Goal: Information Seeking & Learning: Learn about a topic

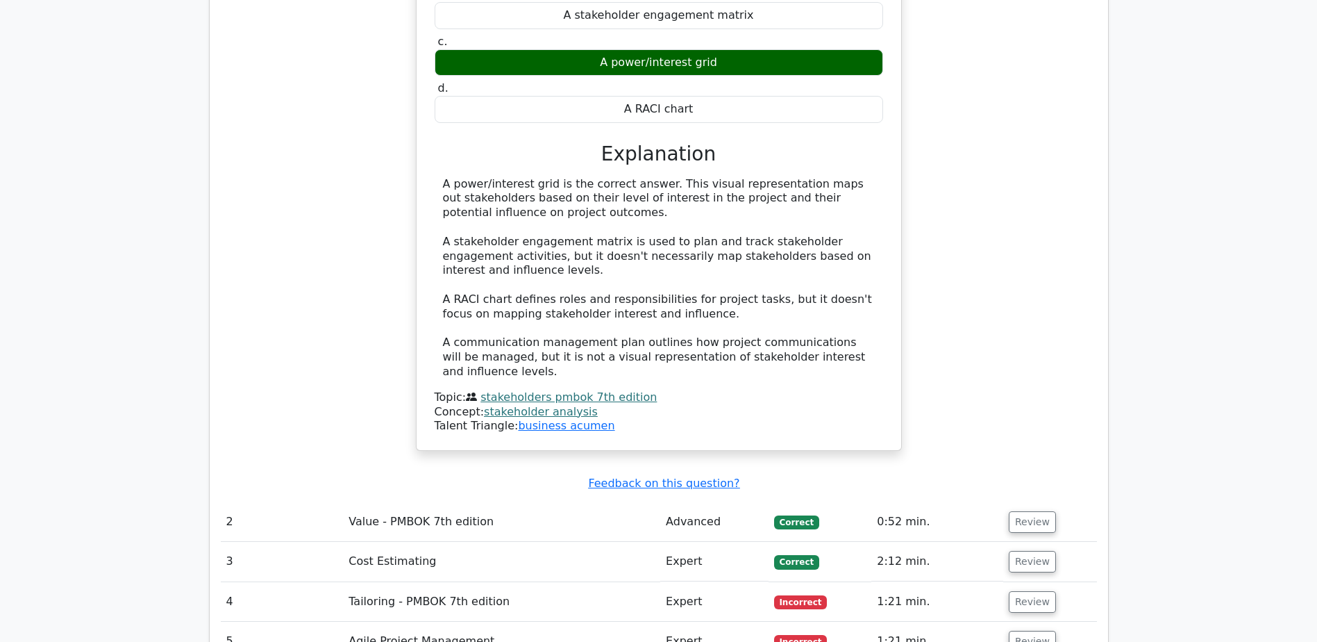
scroll to position [1597, 0]
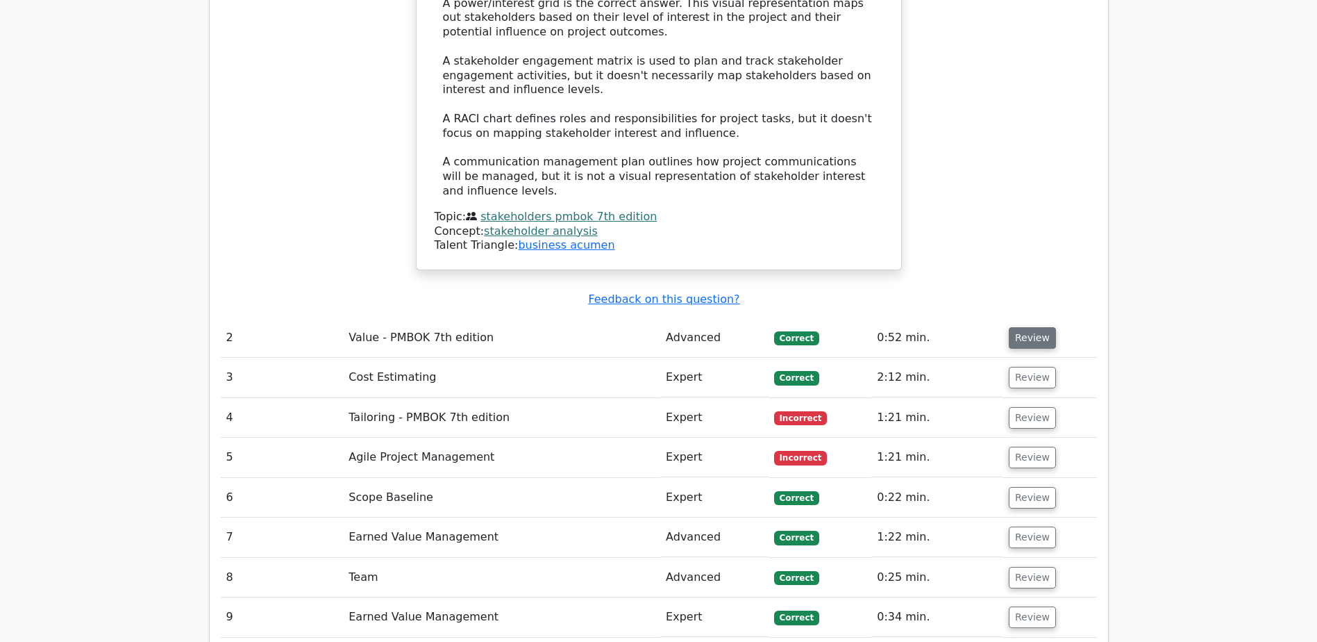
click at [1024, 327] on button "Review" at bounding box center [1032, 338] width 47 height 22
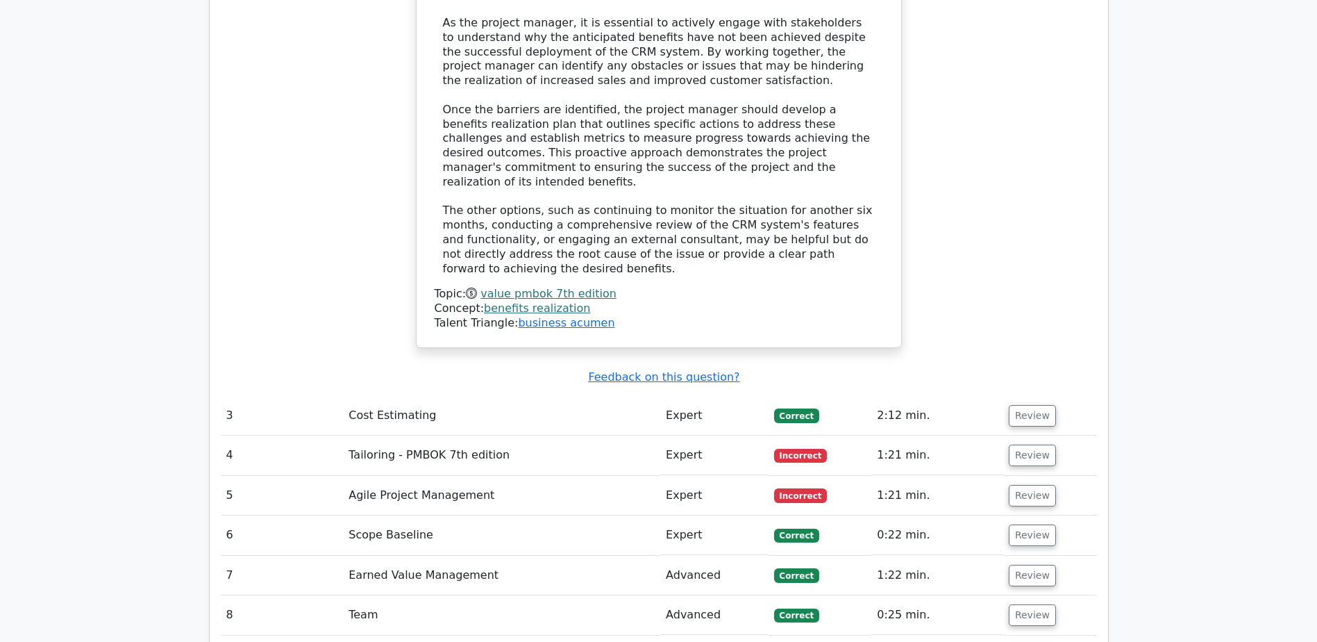
scroll to position [2500, 0]
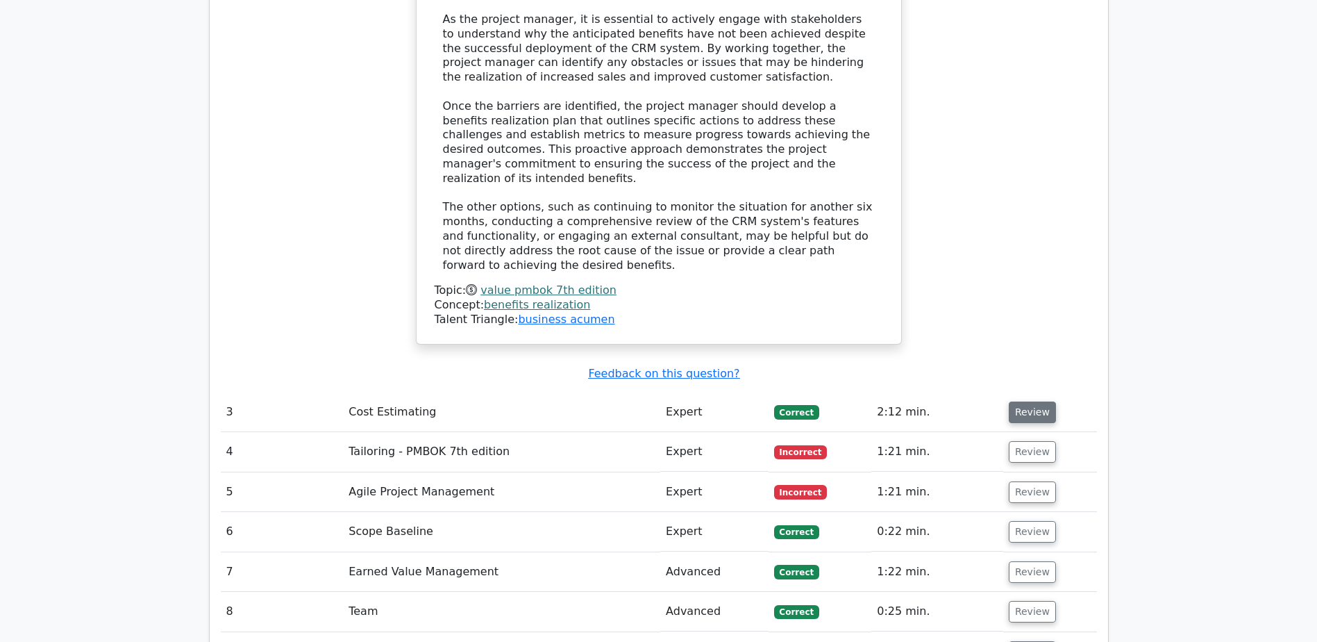
click at [1027, 401] on button "Review" at bounding box center [1032, 412] width 47 height 22
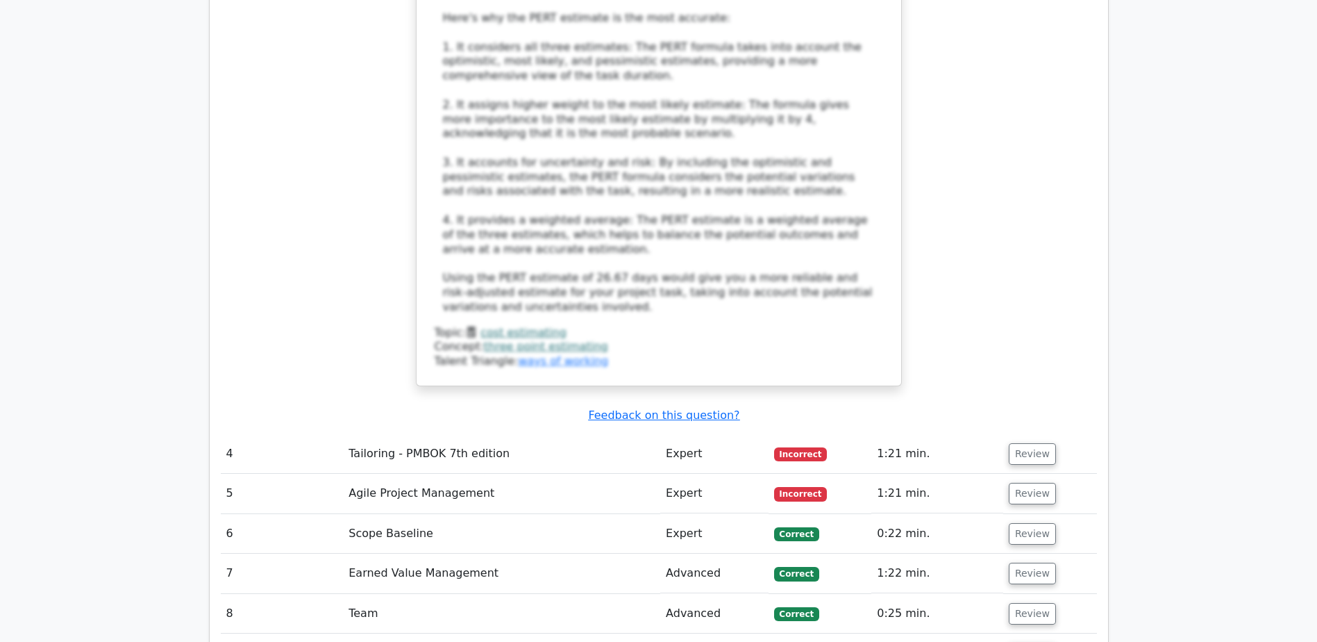
scroll to position [3472, 0]
click at [1029, 442] on button "Review" at bounding box center [1032, 453] width 47 height 22
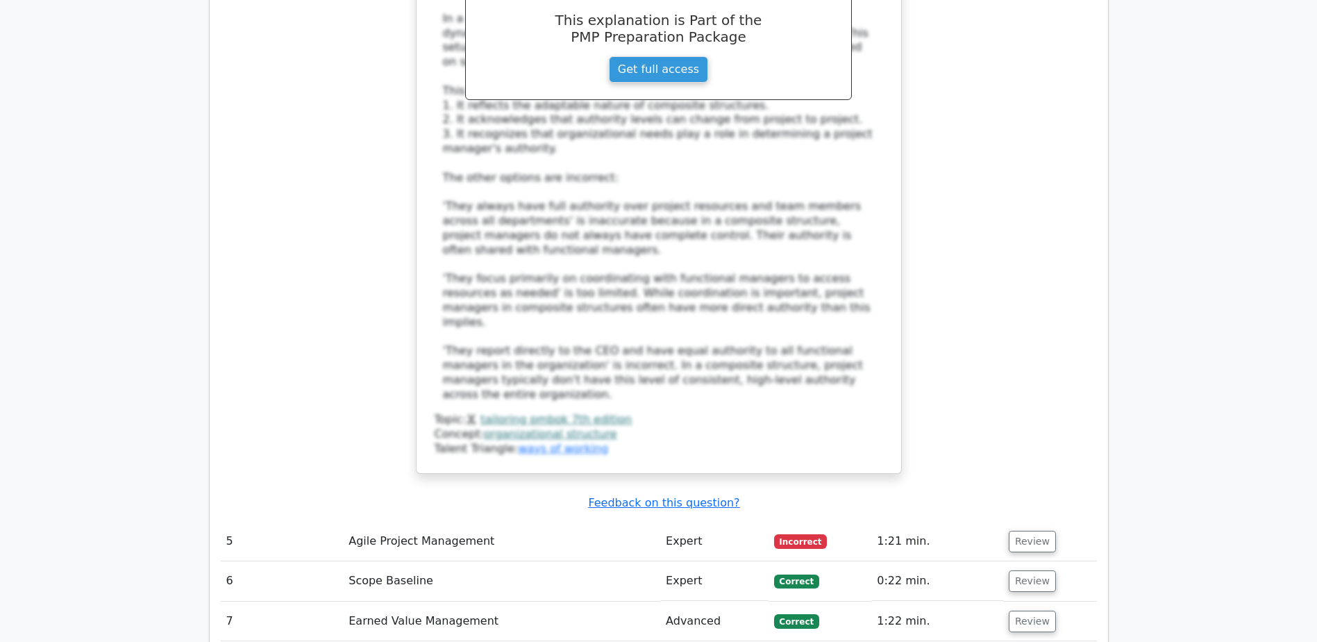
scroll to position [4375, 0]
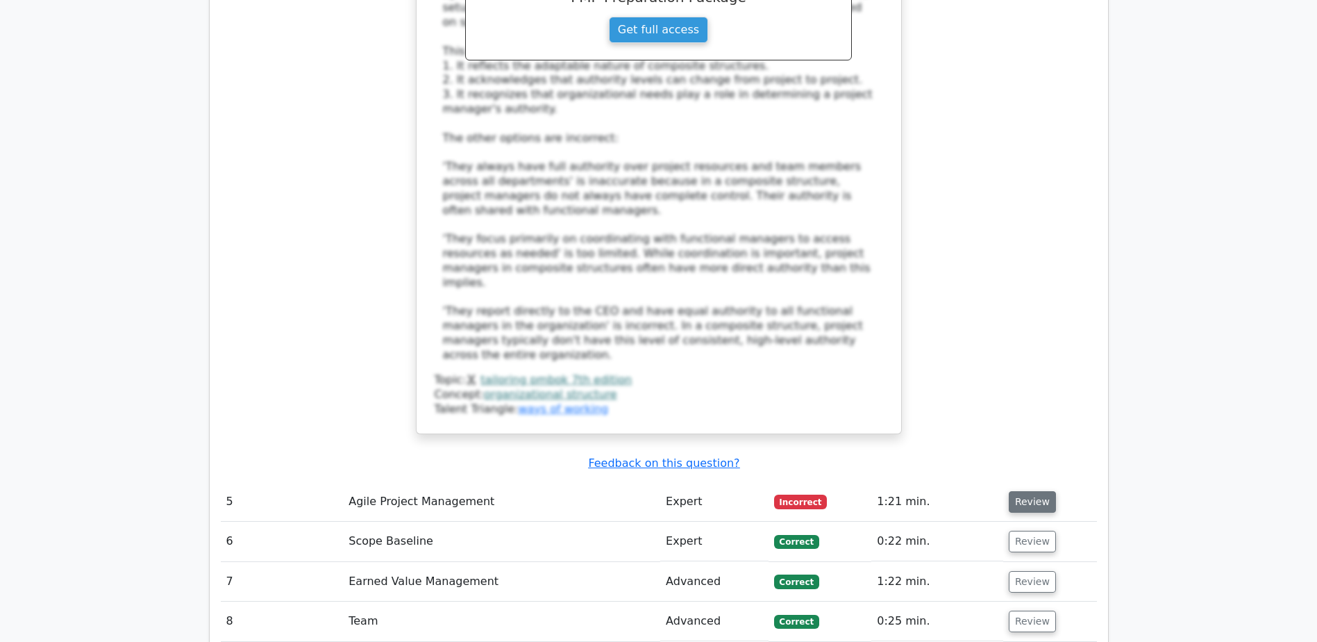
click at [1022, 491] on button "Review" at bounding box center [1032, 502] width 47 height 22
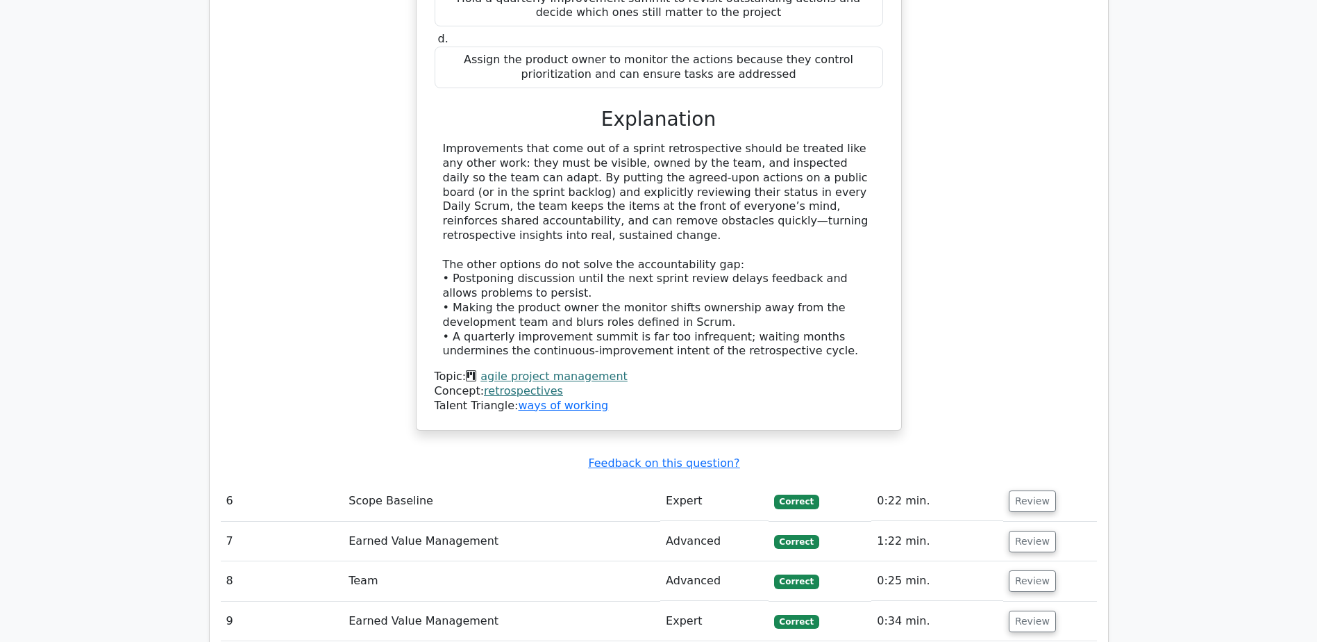
scroll to position [5208, 0]
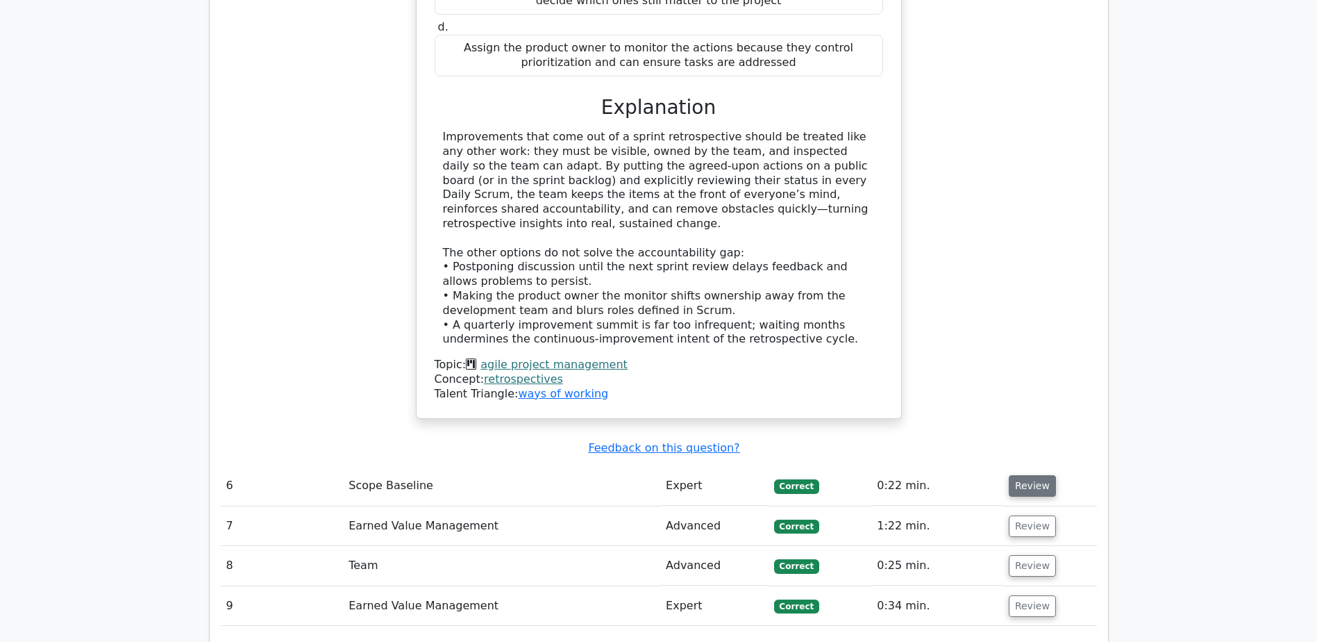
click at [1032, 475] on button "Review" at bounding box center [1032, 486] width 47 height 22
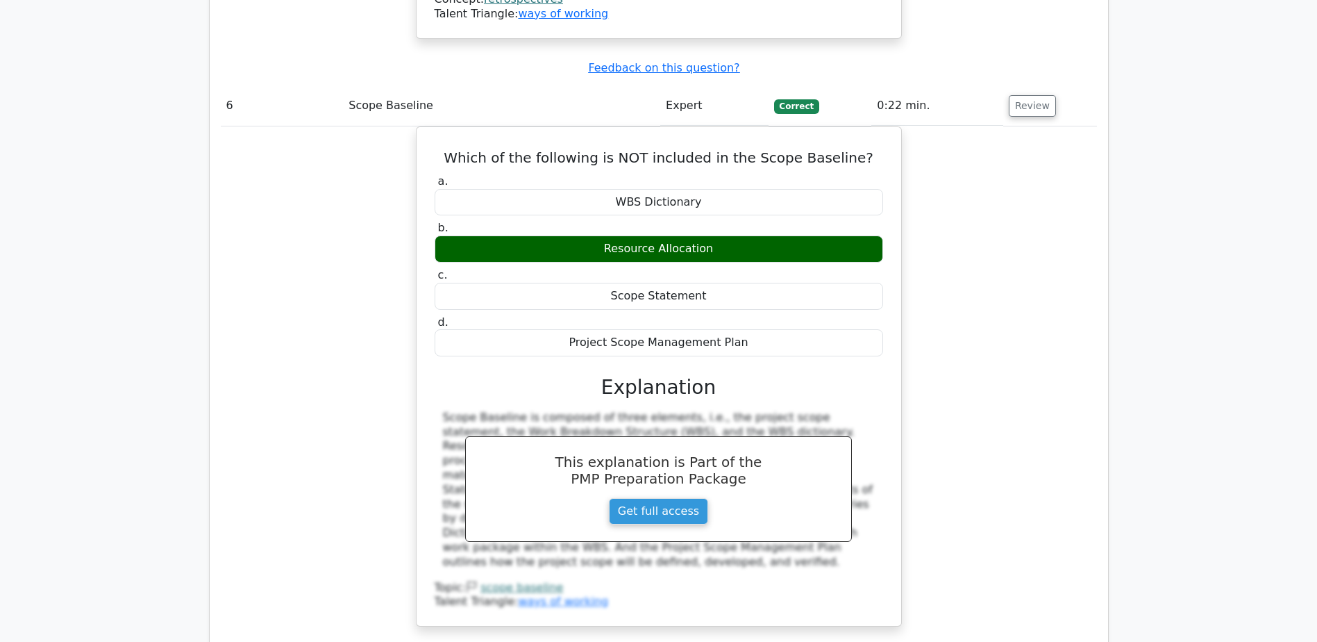
scroll to position [5625, 0]
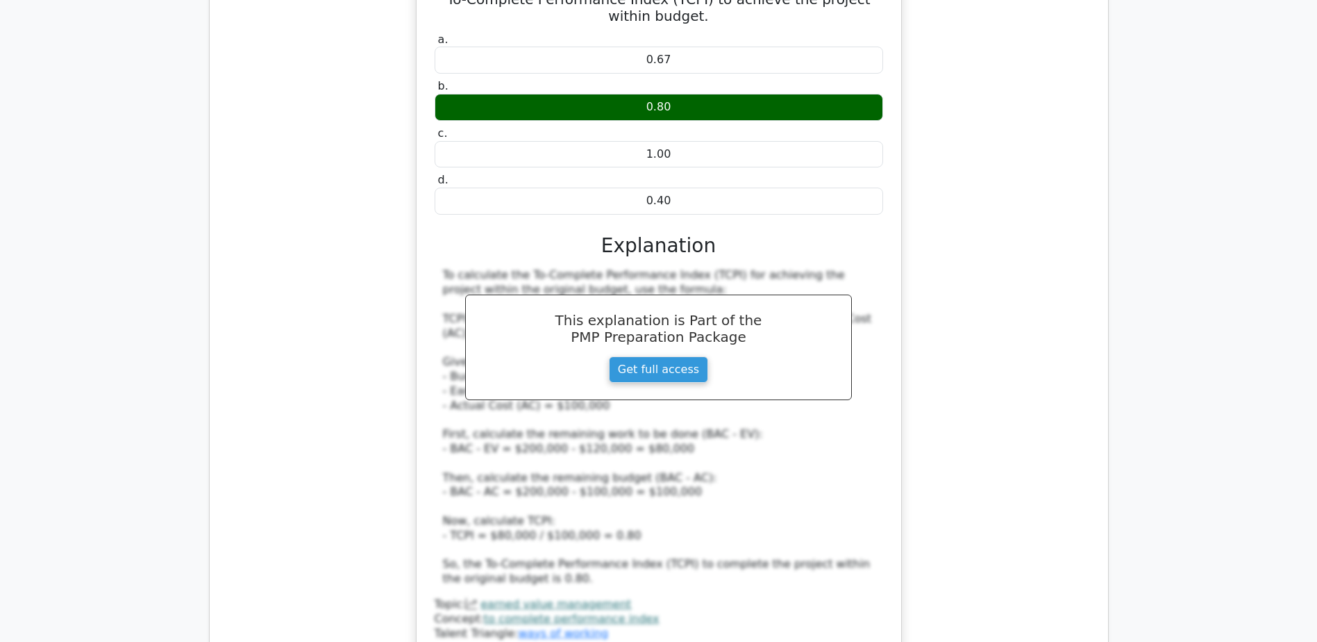
scroll to position [6458, 0]
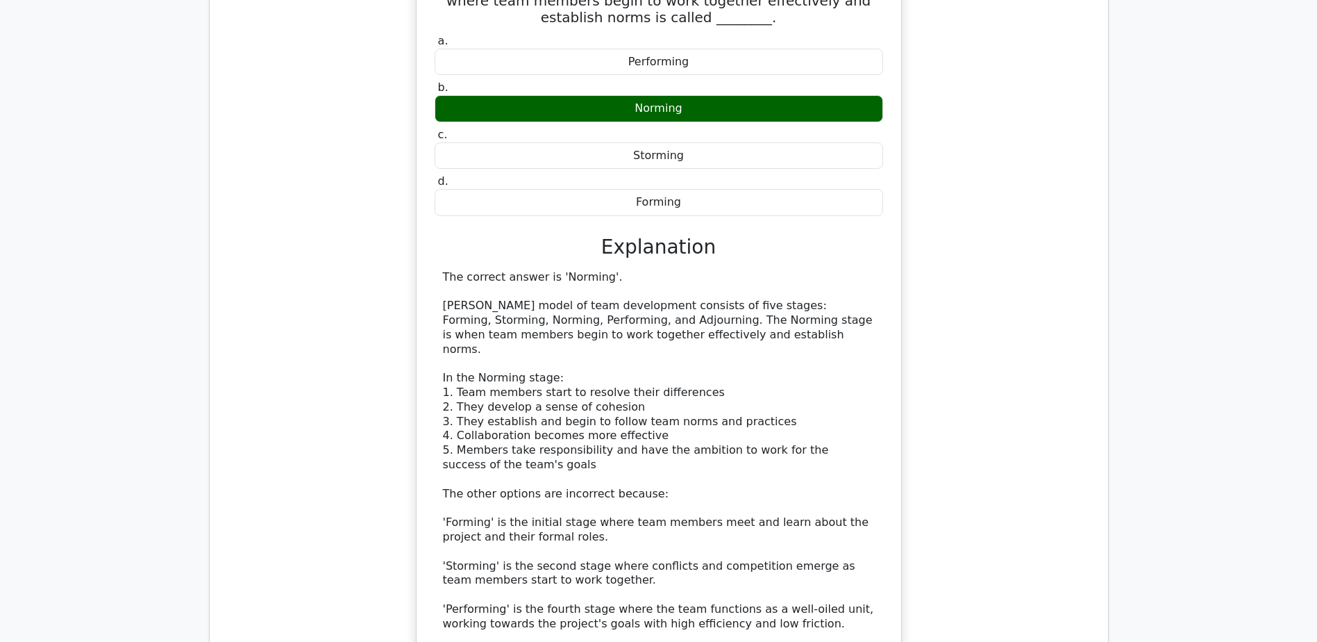
scroll to position [7222, 0]
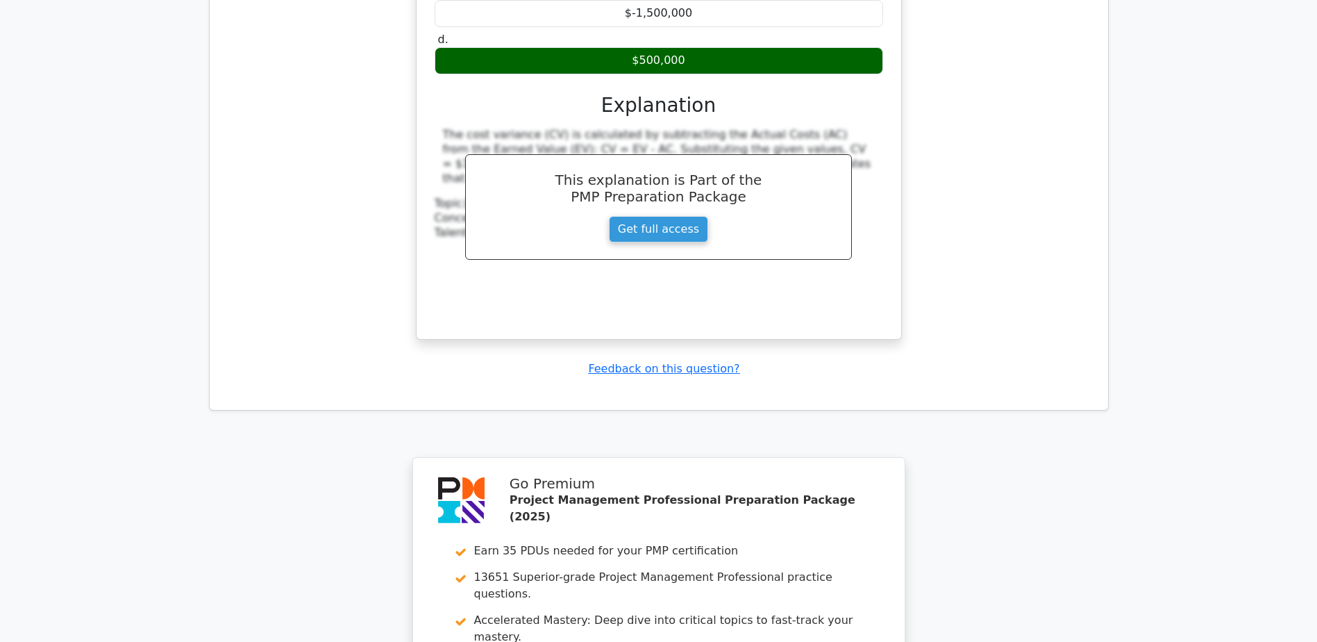
scroll to position [8395, 0]
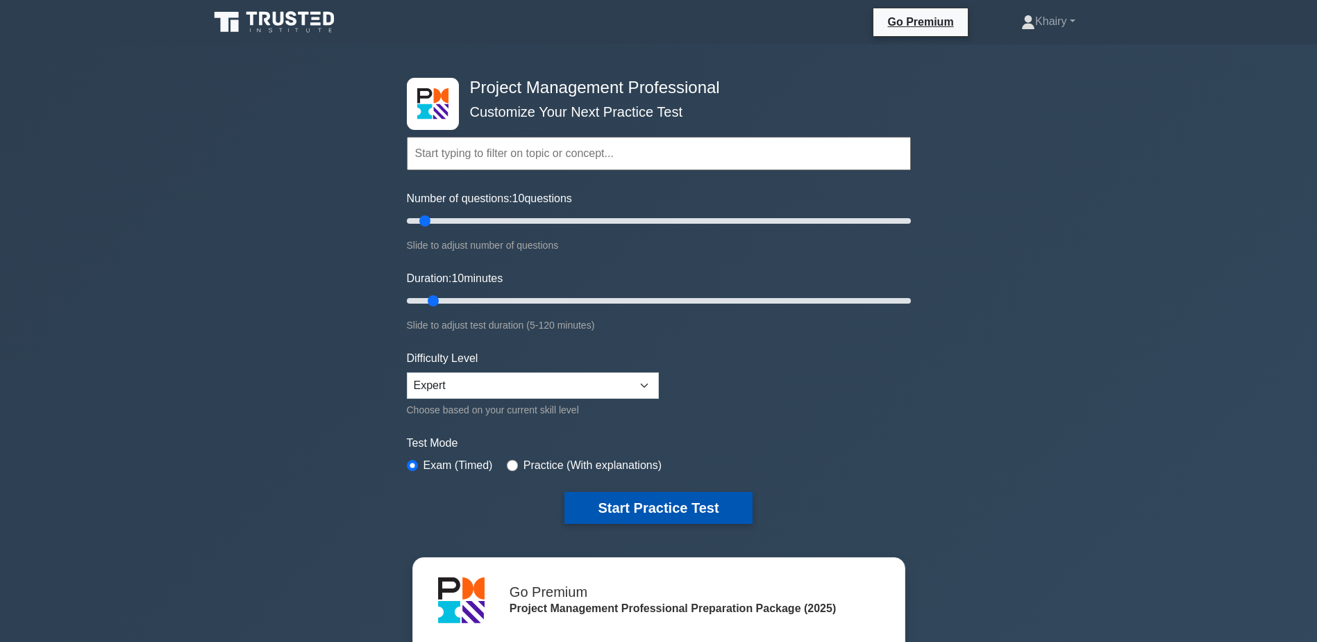
click at [617, 503] on button "Start Practice Test" at bounding box center [658, 508] width 187 height 32
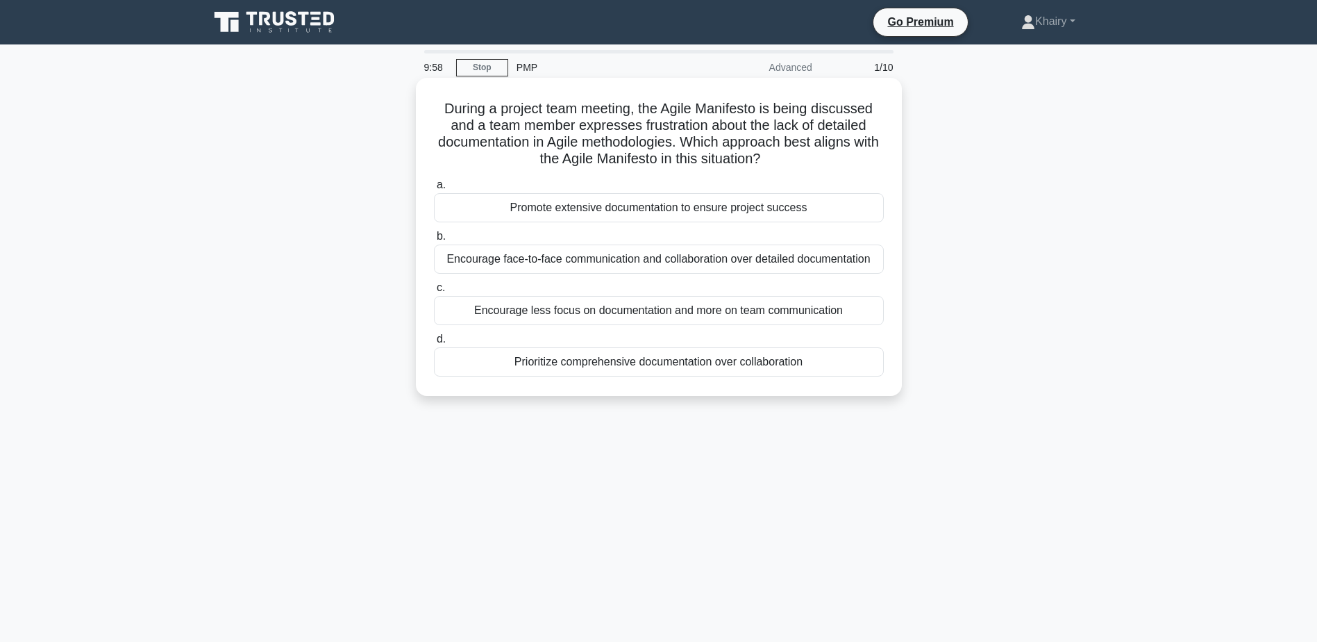
drag, startPoint x: 431, startPoint y: 103, endPoint x: 801, endPoint y: 160, distance: 373.8
click at [801, 160] on div "During a project team meeting, the Agile Manifesto is being discussed and a tea…" at bounding box center [658, 236] width 475 height 307
copy h5 "During a project team meeting, the Agile Manifesto is being discussed and a tea…"
click at [528, 266] on div "Encourage face-to-face communication and collaboration over detailed documentat…" at bounding box center [659, 258] width 450 height 29
click at [434, 241] on input "b. Encourage face-to-face communication and collaboration over detailed documen…" at bounding box center [434, 236] width 0 height 9
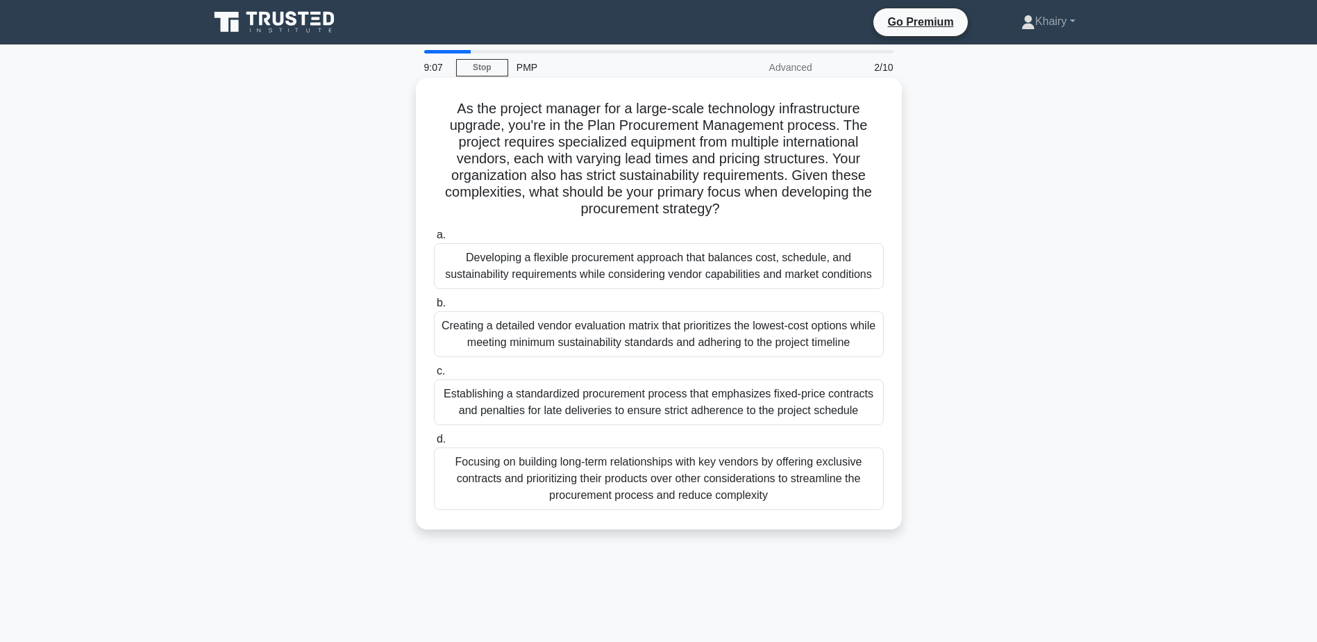
drag, startPoint x: 451, startPoint y: 106, endPoint x: 726, endPoint y: 208, distance: 293.6
click at [726, 208] on h5 "As the project manager for a large-scale technology infrastructure upgrade, you…" at bounding box center [659, 159] width 453 height 118
copy h5 "As the project manager for a large-scale technology infrastructure upgrade, you…"
click at [540, 269] on div "Developing a flexible procurement approach that balances cost, schedule, and su…" at bounding box center [659, 266] width 450 height 46
click at [434, 240] on input "a. Developing a flexible procurement approach that balances cost, schedule, and…" at bounding box center [434, 235] width 0 height 9
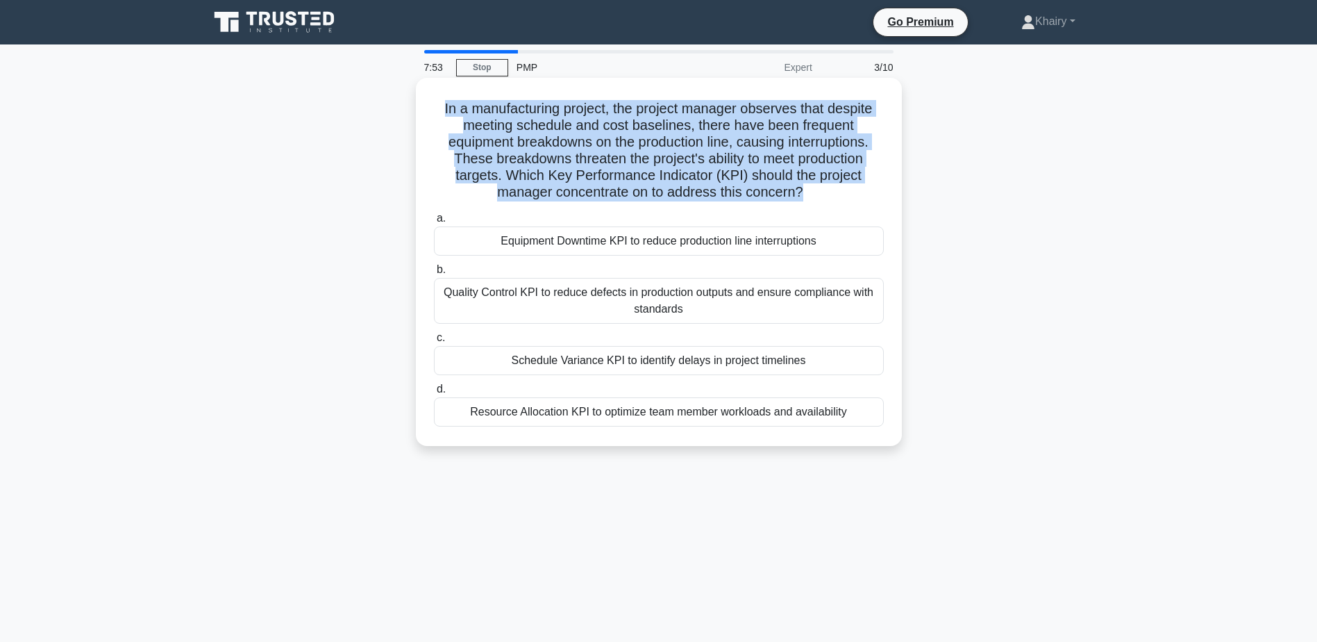
drag, startPoint x: 431, startPoint y: 97, endPoint x: 805, endPoint y: 198, distance: 387.8
click at [805, 198] on div "In a manufacturing project, the project manager observes that despite meeting s…" at bounding box center [658, 261] width 475 height 357
copy h5 "In a manufacturing project, the project manager observes that despite meeting s…"
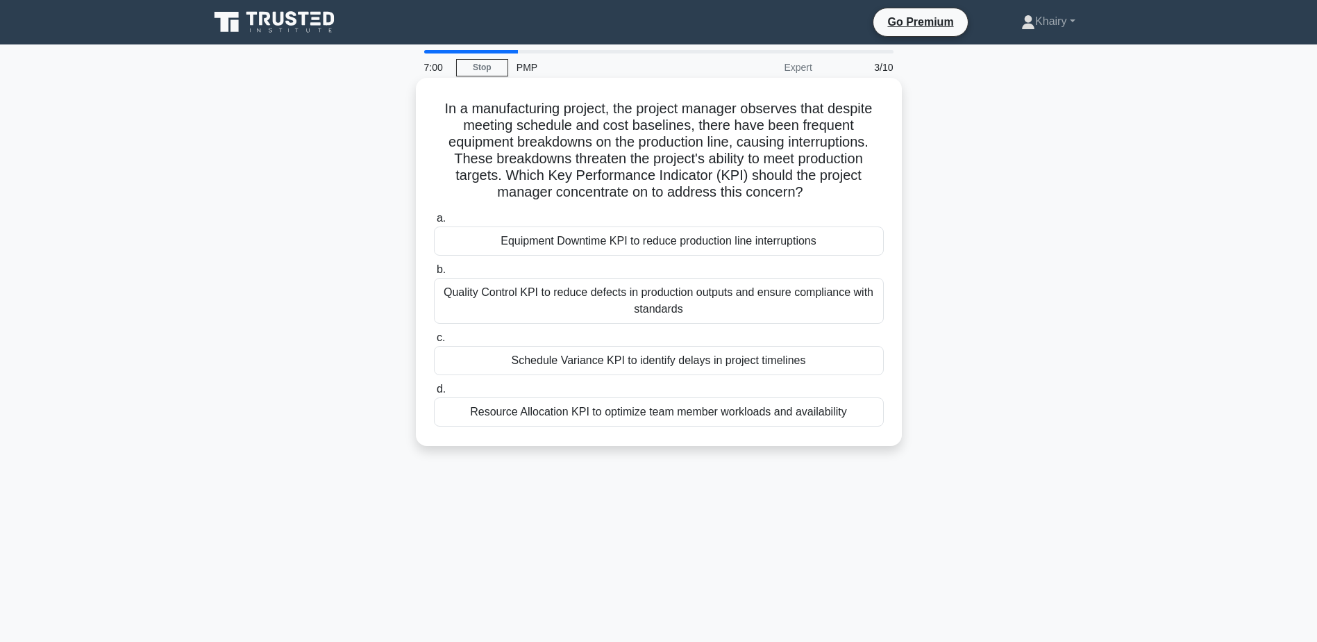
click at [592, 244] on div "Equipment Downtime KPI to reduce production line interruptions" at bounding box center [659, 240] width 450 height 29
click at [434, 223] on input "a. Equipment Downtime KPI to reduce production line interruptions" at bounding box center [434, 218] width 0 height 9
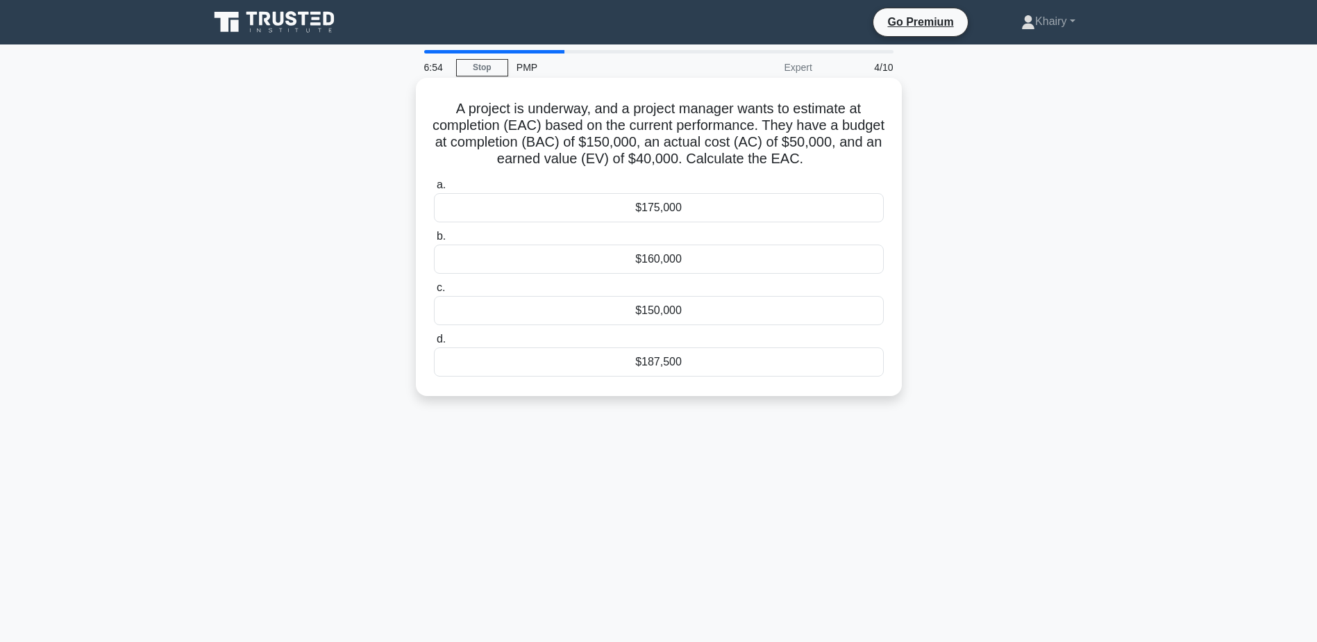
drag, startPoint x: 452, startPoint y: 107, endPoint x: 838, endPoint y: 158, distance: 389.4
click at [838, 158] on h5 "A project is underway, and a project manager wants to estimate at completion (E…" at bounding box center [659, 134] width 453 height 68
drag, startPoint x: 838, startPoint y: 158, endPoint x: 1028, endPoint y: 148, distance: 189.8
click at [1028, 148] on div "A project is underway, and a project manager wants to estimate at completion (E…" at bounding box center [659, 248] width 917 height 335
click at [635, 363] on div "$187,500" at bounding box center [659, 361] width 450 height 29
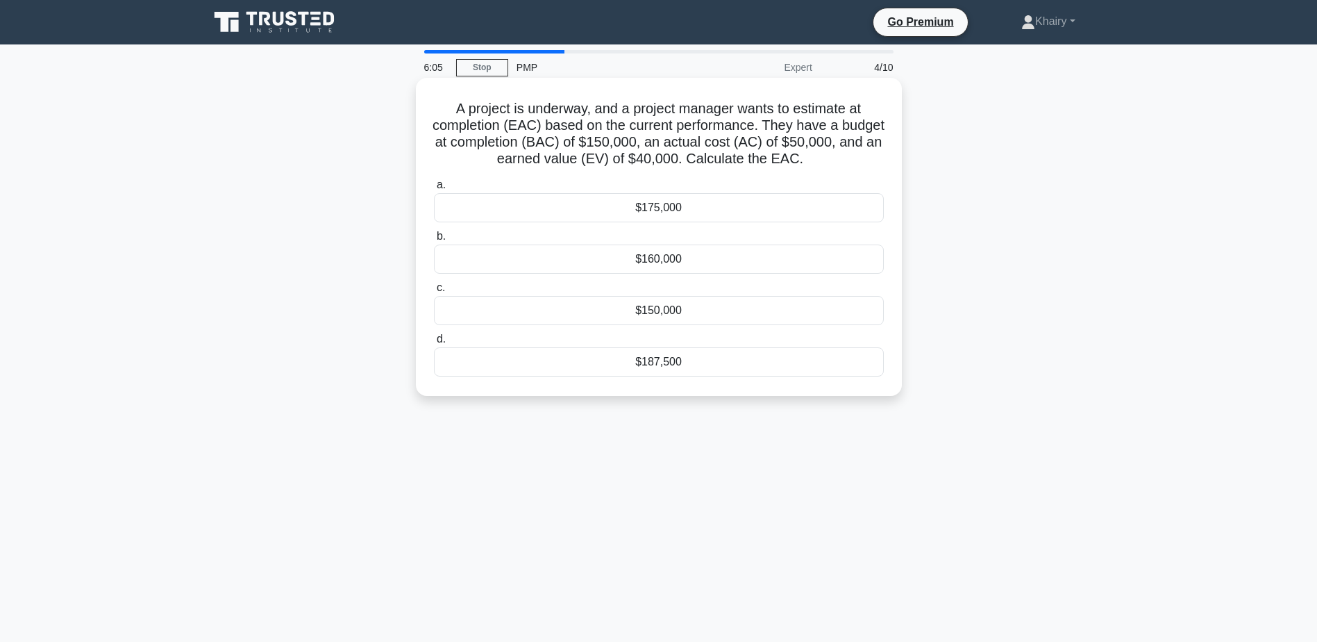
click at [434, 344] on input "d. $187,500" at bounding box center [434, 339] width 0 height 9
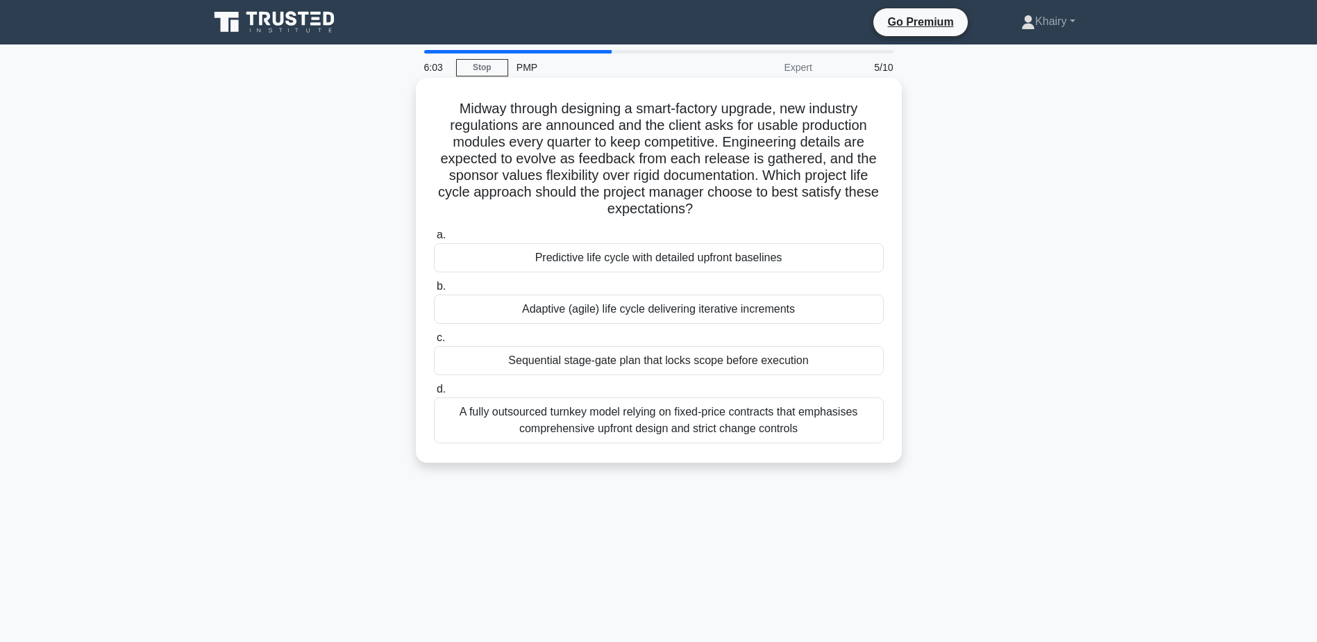
drag, startPoint x: 444, startPoint y: 98, endPoint x: 758, endPoint y: 208, distance: 332.5
click at [758, 208] on div "Midway through designing a smart-factory upgrade, new industry regulations are …" at bounding box center [658, 270] width 475 height 374
copy h5 "Midway through designing a smart-factory upgrade, new industry regulations are …"
click at [606, 312] on div "Adaptive (agile) life cycle delivering iterative increments" at bounding box center [659, 308] width 450 height 29
click at [434, 291] on input "b. Adaptive (agile) life cycle delivering iterative increments" at bounding box center [434, 286] width 0 height 9
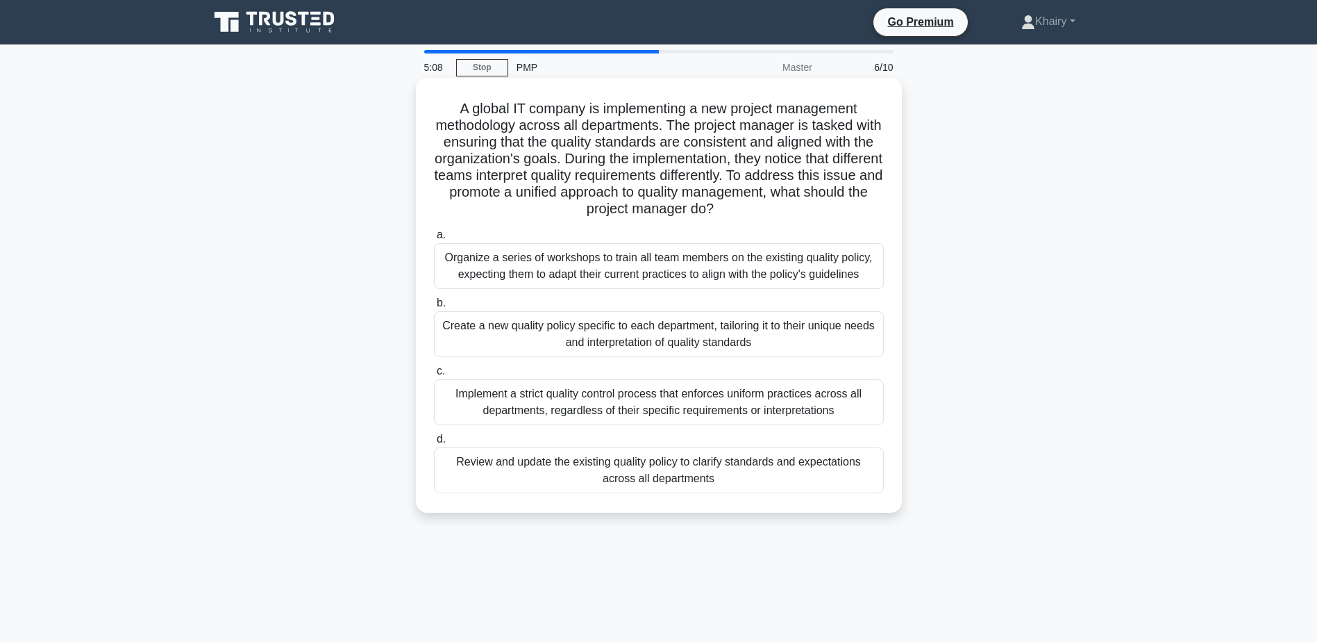
drag, startPoint x: 449, startPoint y: 102, endPoint x: 792, endPoint y: 208, distance: 358.9
click at [792, 208] on h5 "A global IT company is implementing a new project management methodology across…" at bounding box center [659, 159] width 453 height 118
copy h5 "A global IT company is implementing a new project management methodology across…"
click at [546, 258] on div "Organize a series of workshops to train all team members on the existing qualit…" at bounding box center [659, 266] width 450 height 46
click at [434, 240] on input "a. Organize a series of workshops to train all team members on the existing qua…" at bounding box center [434, 235] width 0 height 9
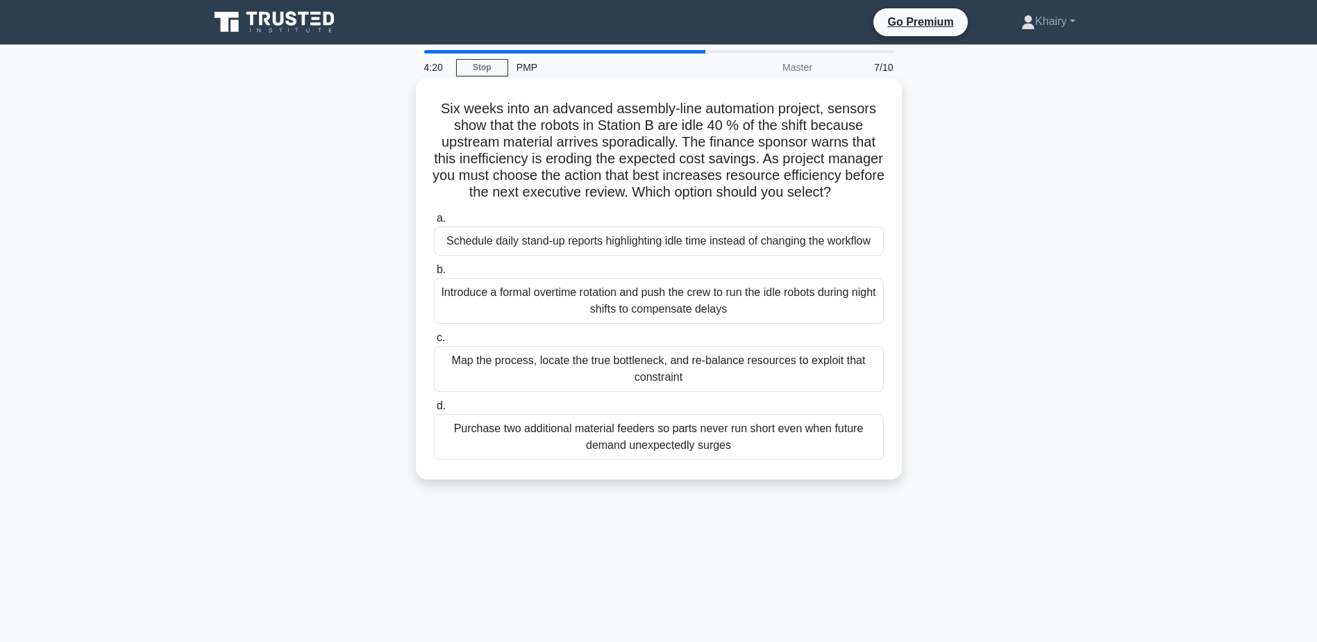
drag, startPoint x: 437, startPoint y: 103, endPoint x: 683, endPoint y: 212, distance: 269.3
click at [683, 201] on h5 "Six weeks into an advanced assembly-line automation project, sensors show that …" at bounding box center [659, 150] width 453 height 101
copy h5 "Six weeks into an advanced assembly-line automation project, sensors show that …"
click at [646, 391] on div "Map the process, locate the true bottleneck, and re-balance resources to exploi…" at bounding box center [659, 369] width 450 height 46
click at [434, 342] on input "c. Map the process, locate the true bottleneck, and re-balance resources to exp…" at bounding box center [434, 337] width 0 height 9
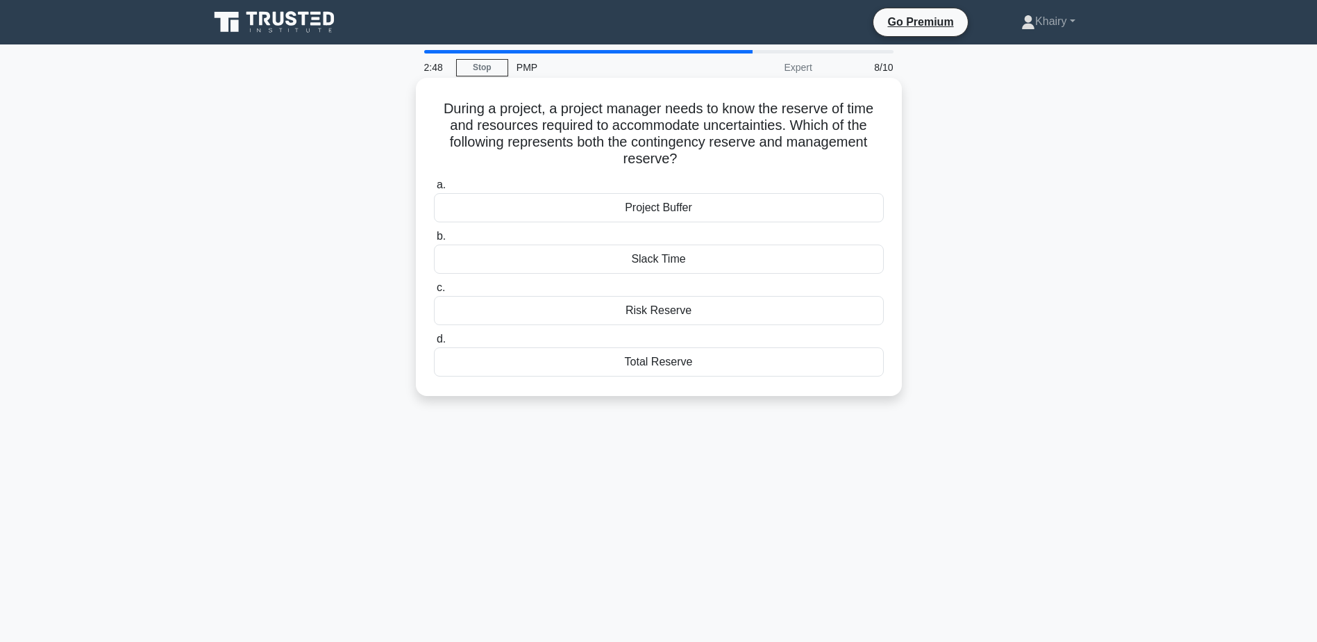
drag, startPoint x: 437, startPoint y: 105, endPoint x: 800, endPoint y: 156, distance: 366.8
click at [800, 156] on h5 "During a project, a project manager needs to know the reserve of time and resou…" at bounding box center [659, 134] width 453 height 68
copy h5 "During a project, a project manager needs to know the reserve of time and resou…"
click at [647, 363] on div "Total Reserve" at bounding box center [659, 361] width 450 height 29
click at [434, 344] on input "d. Total Reserve" at bounding box center [434, 339] width 0 height 9
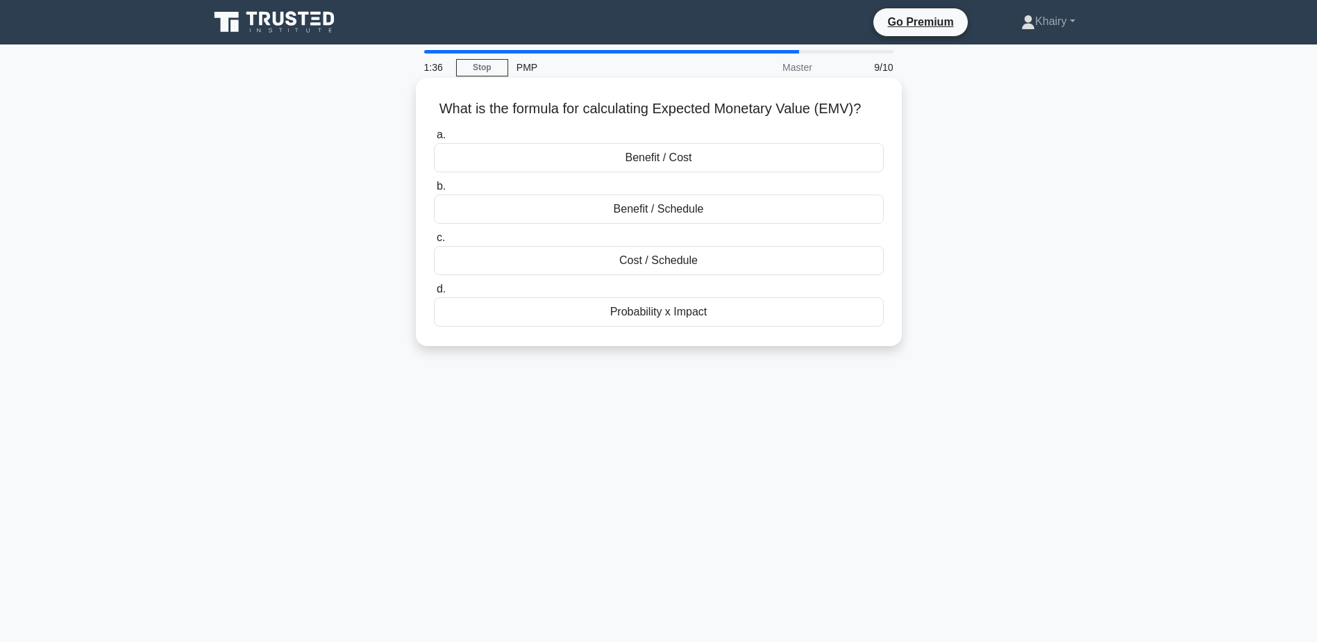
click at [637, 157] on div "Benefit / Cost" at bounding box center [659, 157] width 450 height 29
click at [434, 140] on input "a. Benefit / Cost" at bounding box center [434, 135] width 0 height 9
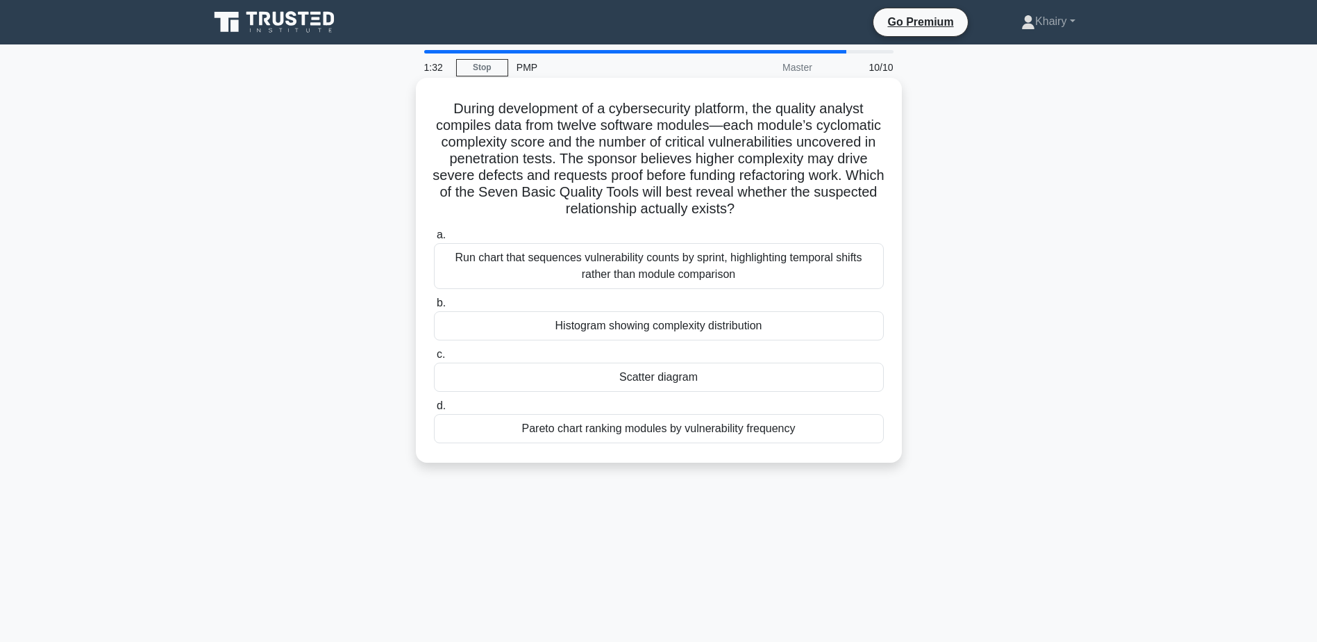
drag, startPoint x: 437, startPoint y: 107, endPoint x: 803, endPoint y: 210, distance: 380.8
click at [803, 210] on h5 "During development of a cybersecurity platform, the quality analyst compiles da…" at bounding box center [659, 159] width 453 height 118
copy h5 "During development of a cybersecurity platform, the quality analyst compiles da…"
click at [644, 377] on div "Scatter diagram" at bounding box center [659, 376] width 450 height 29
click at [434, 359] on input "c. Scatter diagram" at bounding box center [434, 354] width 0 height 9
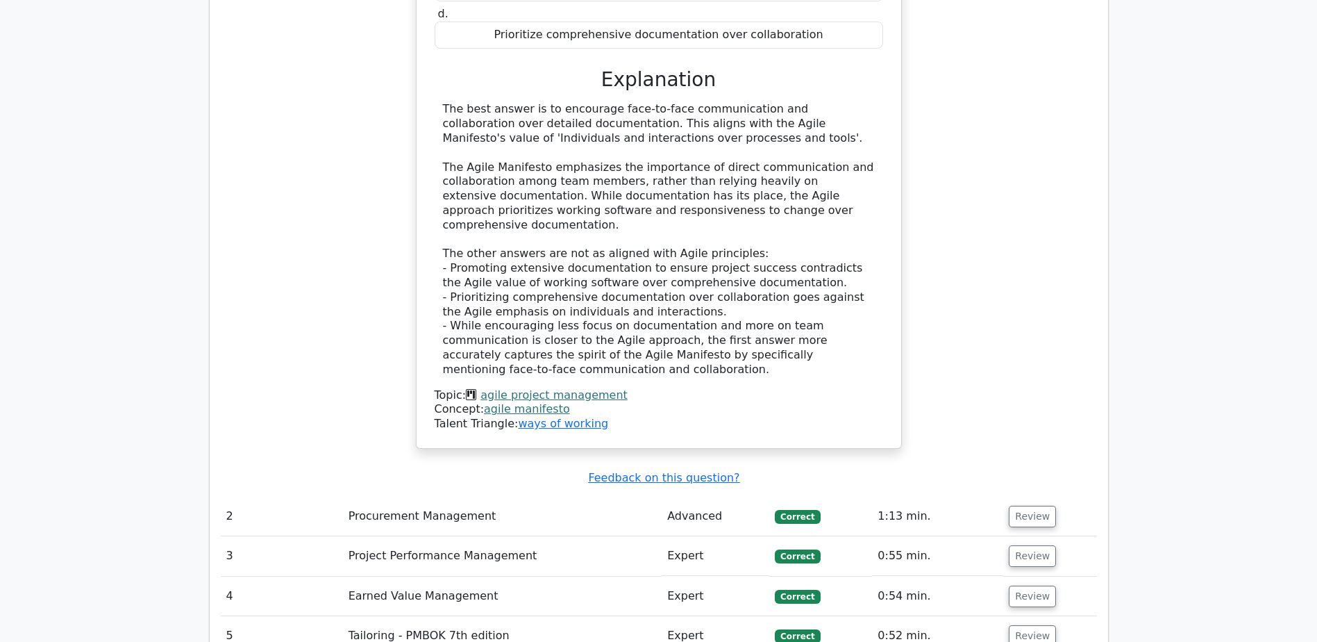
scroll to position [1805, 0]
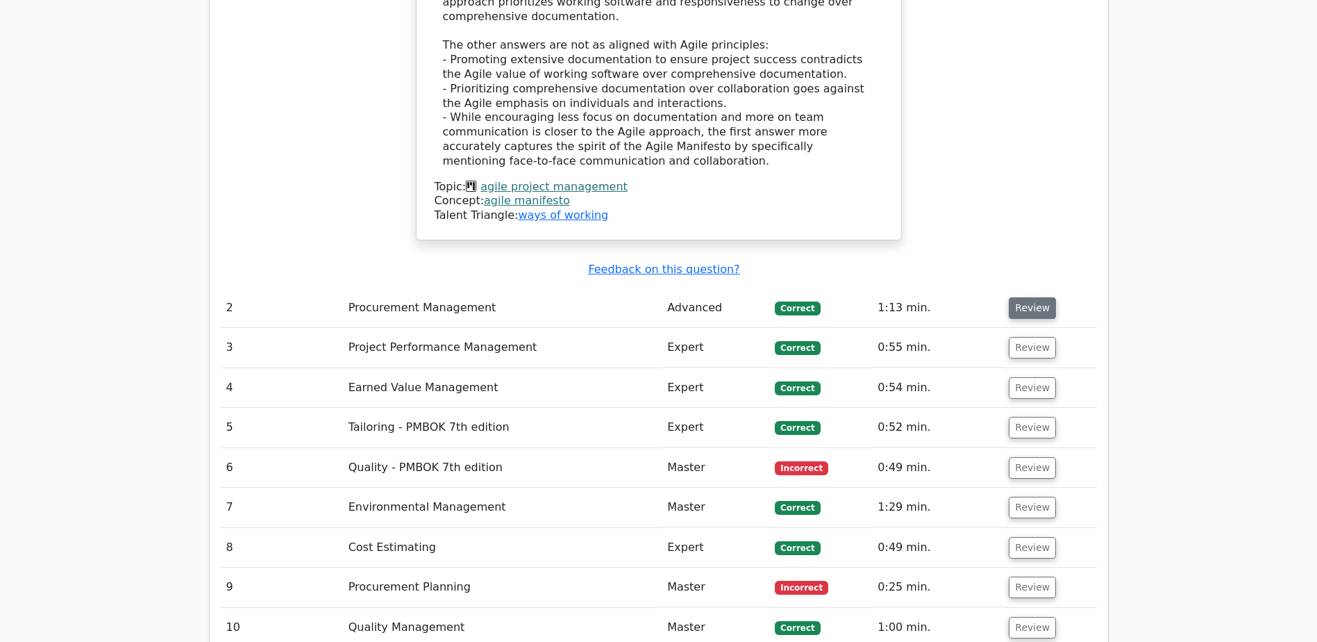
click at [1028, 297] on button "Review" at bounding box center [1032, 308] width 47 height 22
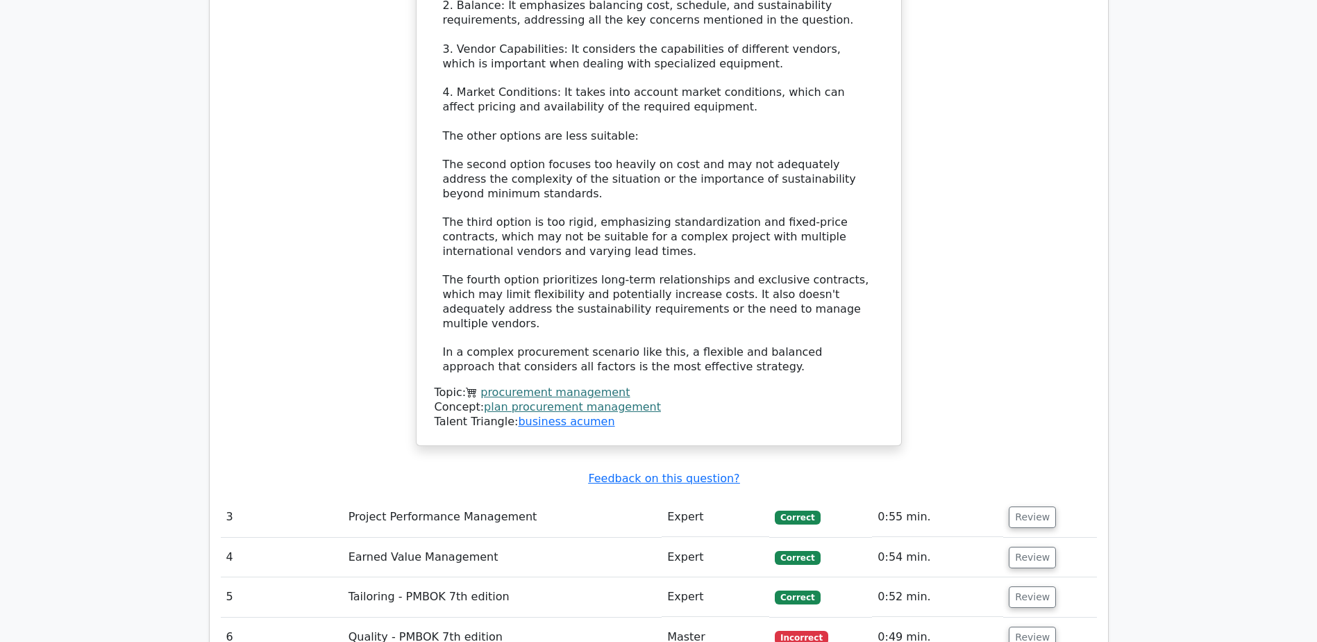
scroll to position [2847, 0]
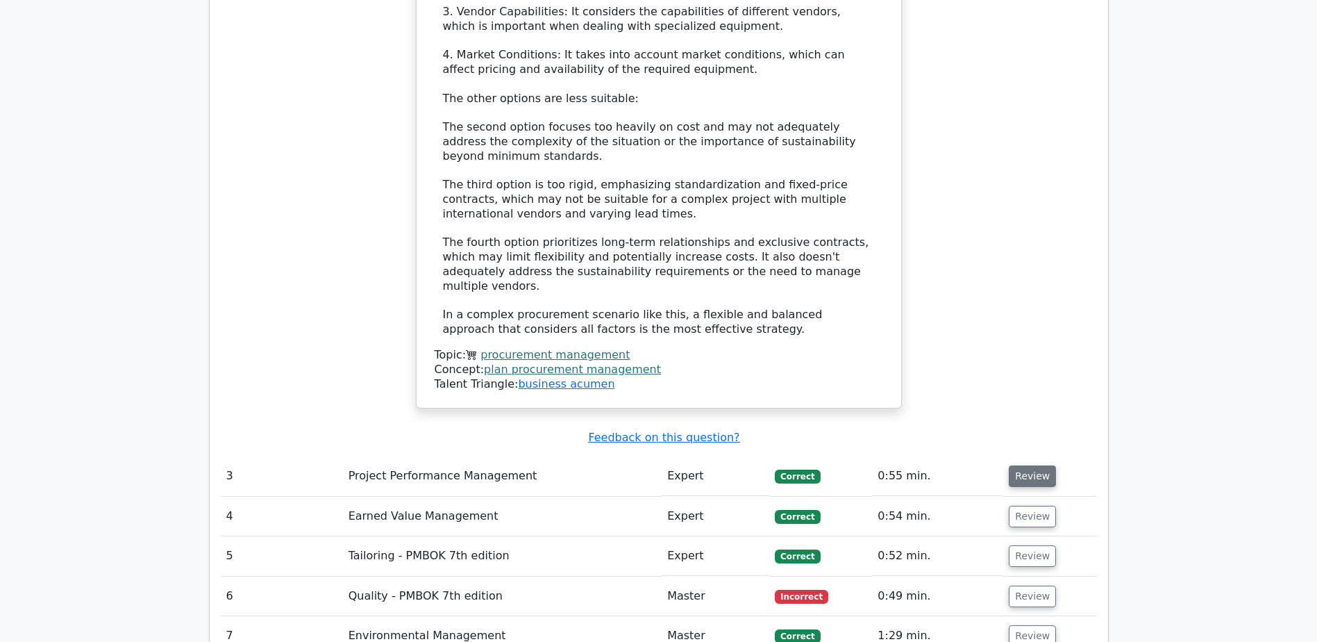
click at [1019, 465] on button "Review" at bounding box center [1032, 476] width 47 height 22
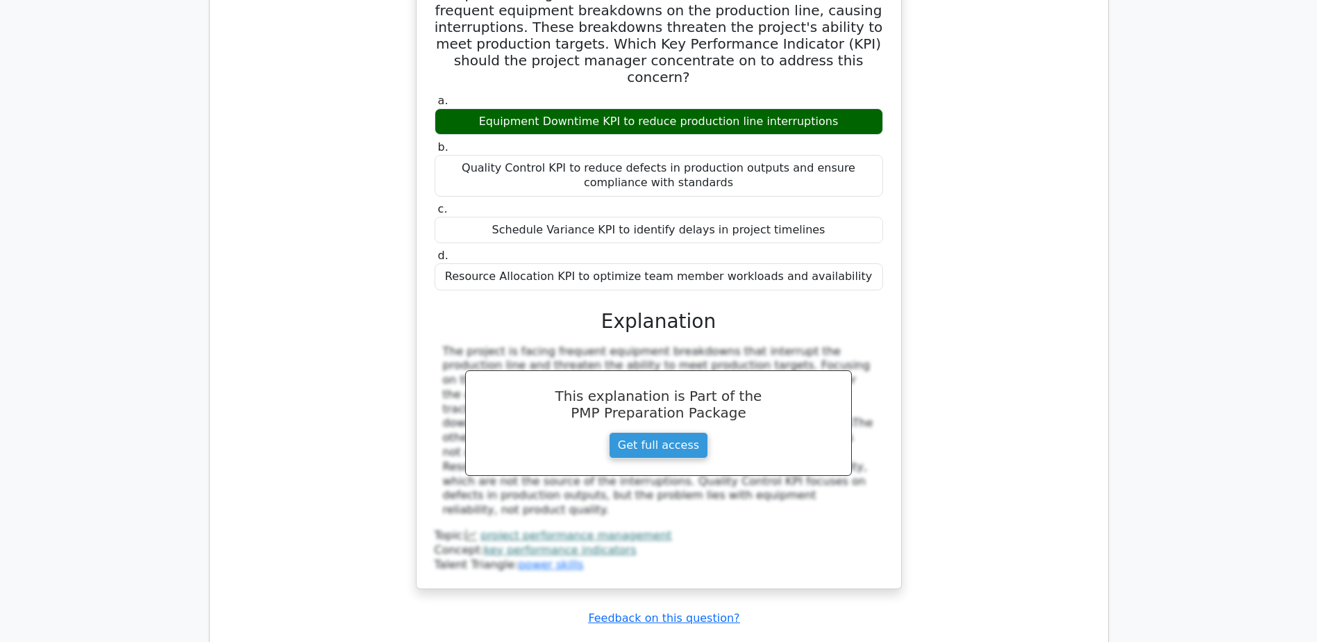
scroll to position [3472, 0]
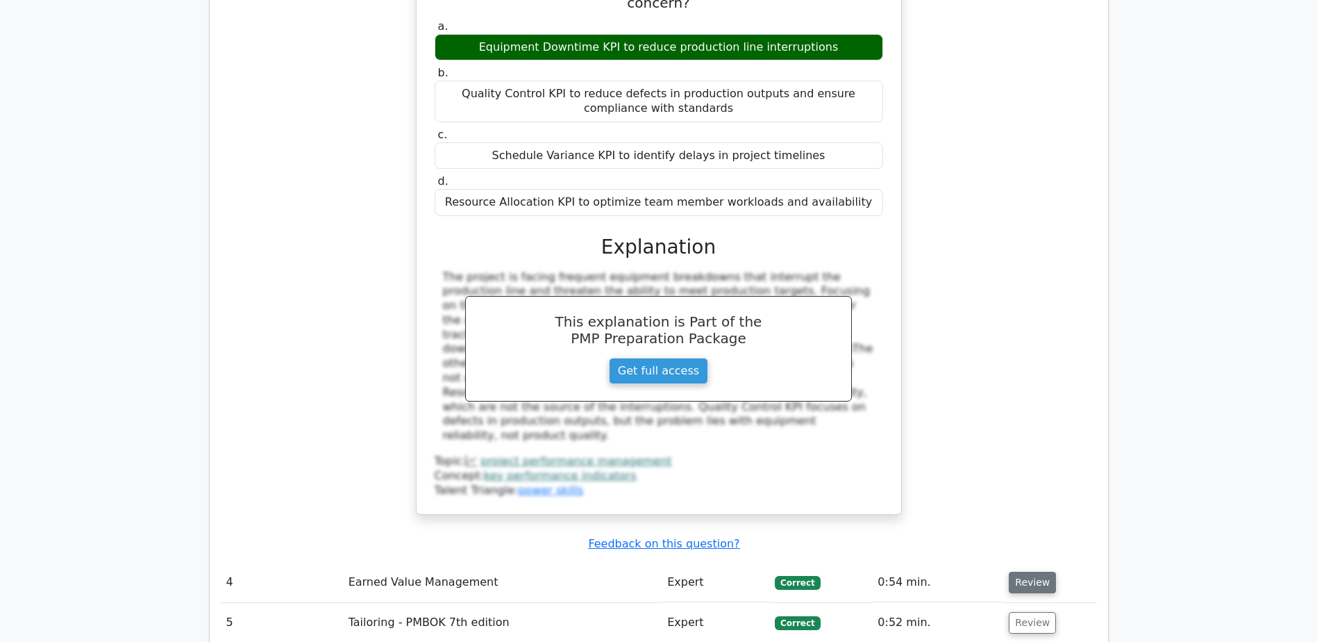
click at [1024, 571] on button "Review" at bounding box center [1032, 582] width 47 height 22
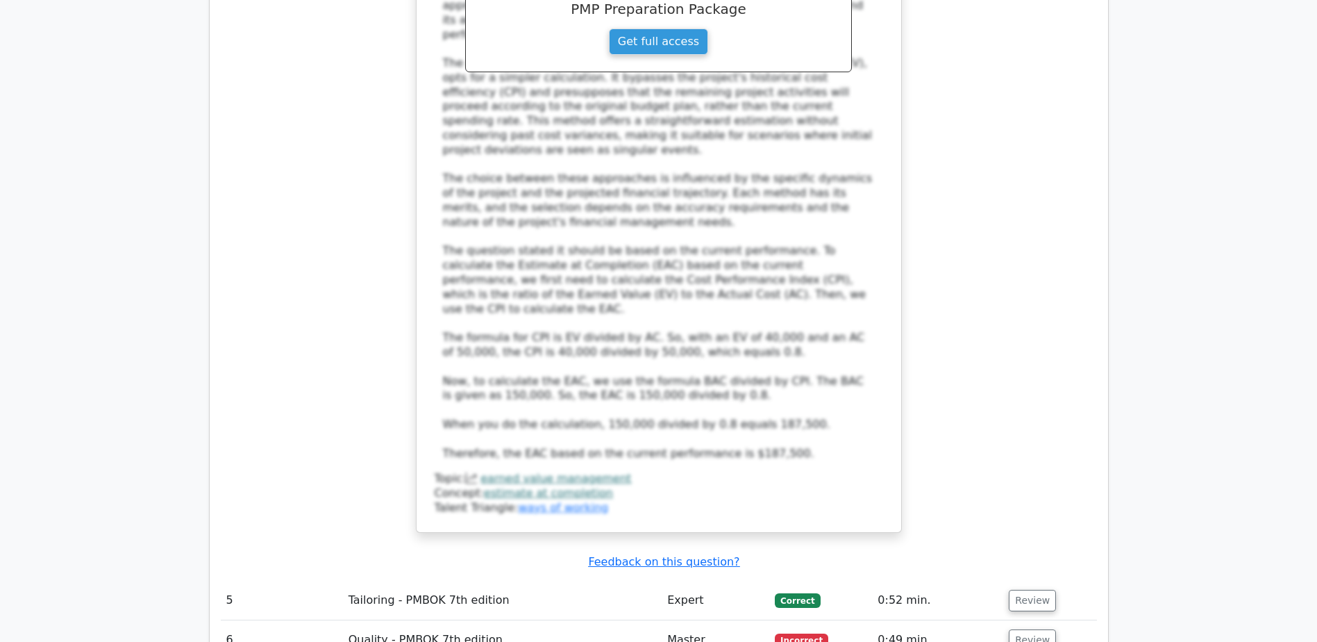
scroll to position [4514, 0]
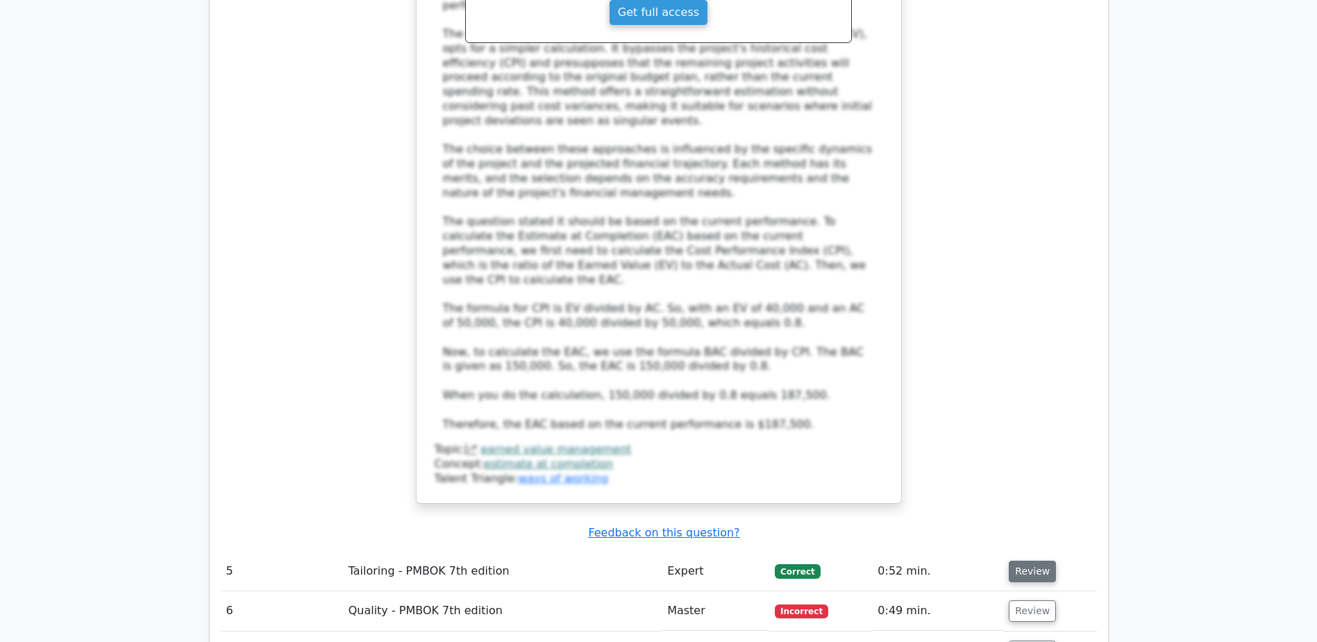
click at [1037, 560] on button "Review" at bounding box center [1032, 571] width 47 height 22
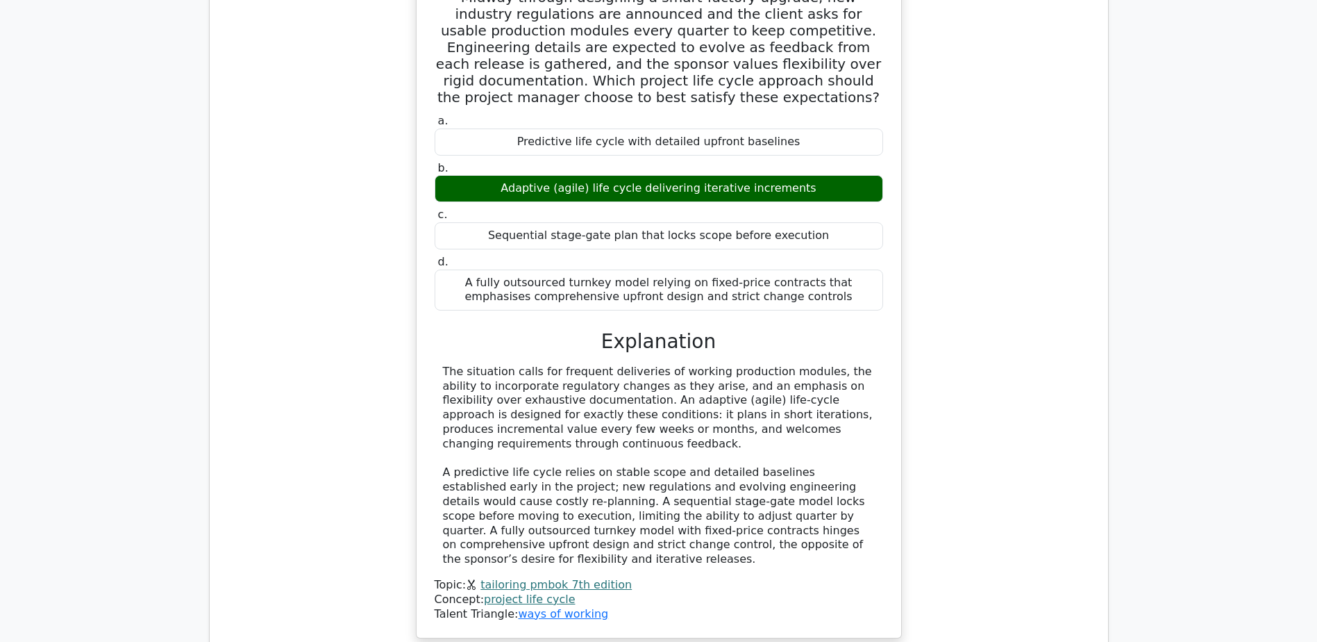
scroll to position [5277, 0]
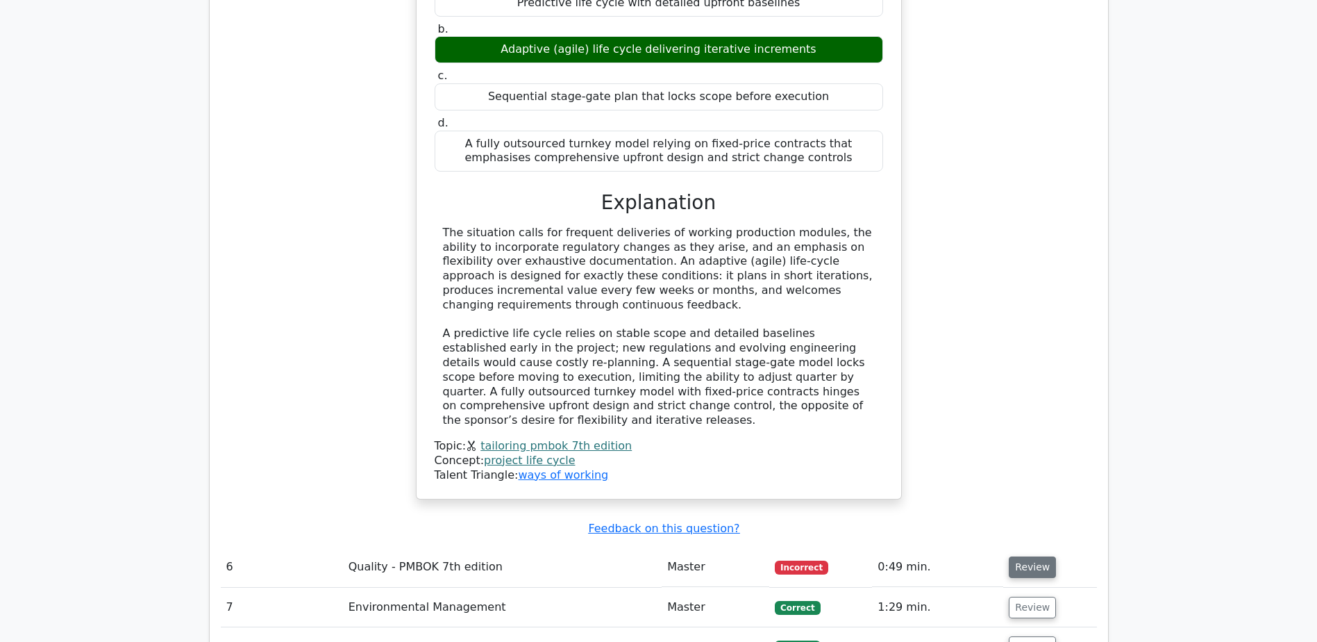
click at [1029, 556] on button "Review" at bounding box center [1032, 567] width 47 height 22
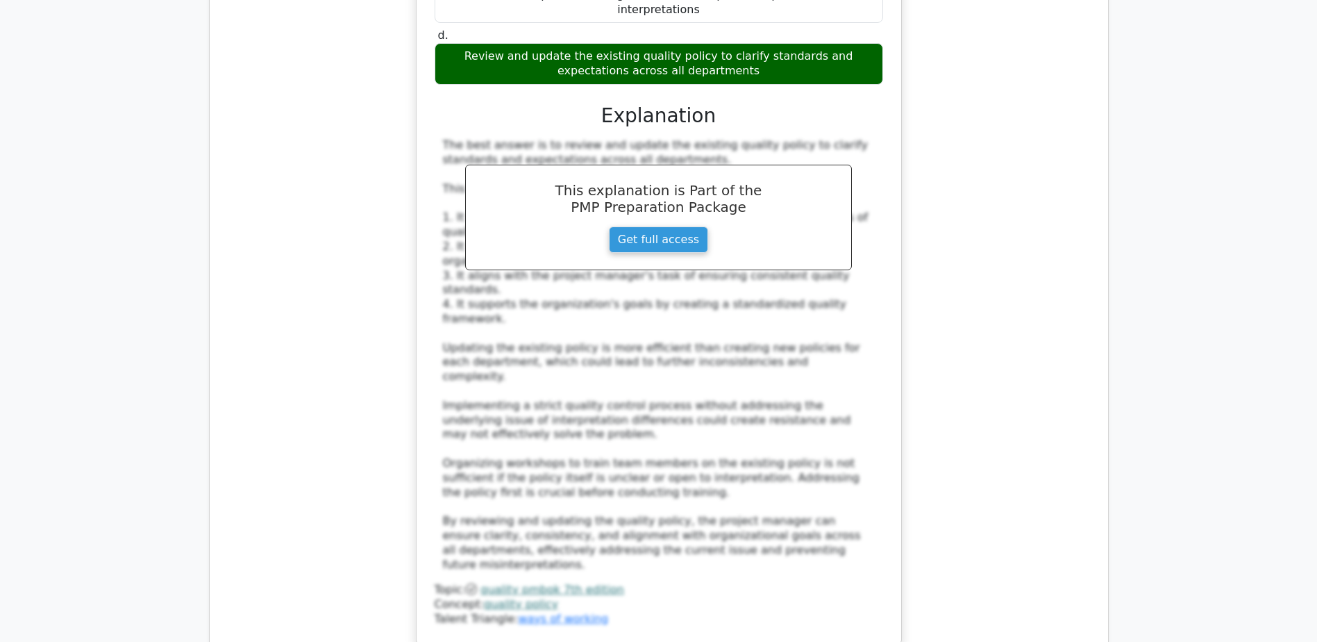
scroll to position [6250, 0]
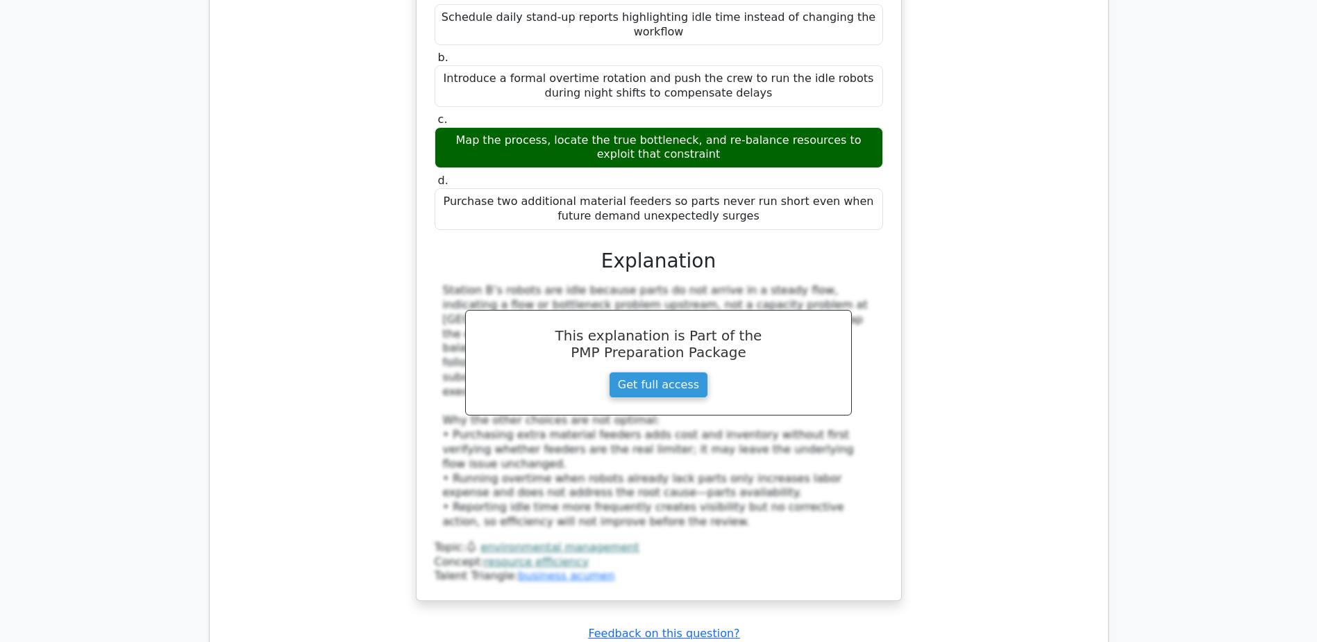
scroll to position [7152, 0]
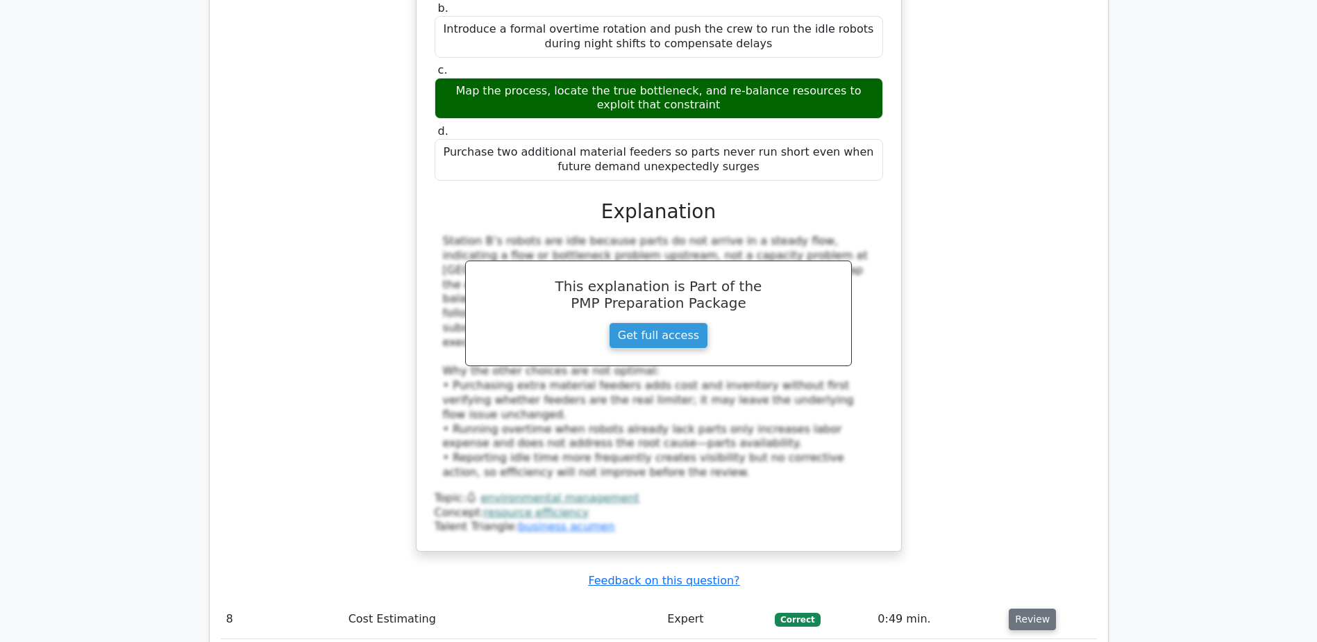
click at [1021, 608] on button "Review" at bounding box center [1032, 619] width 47 height 22
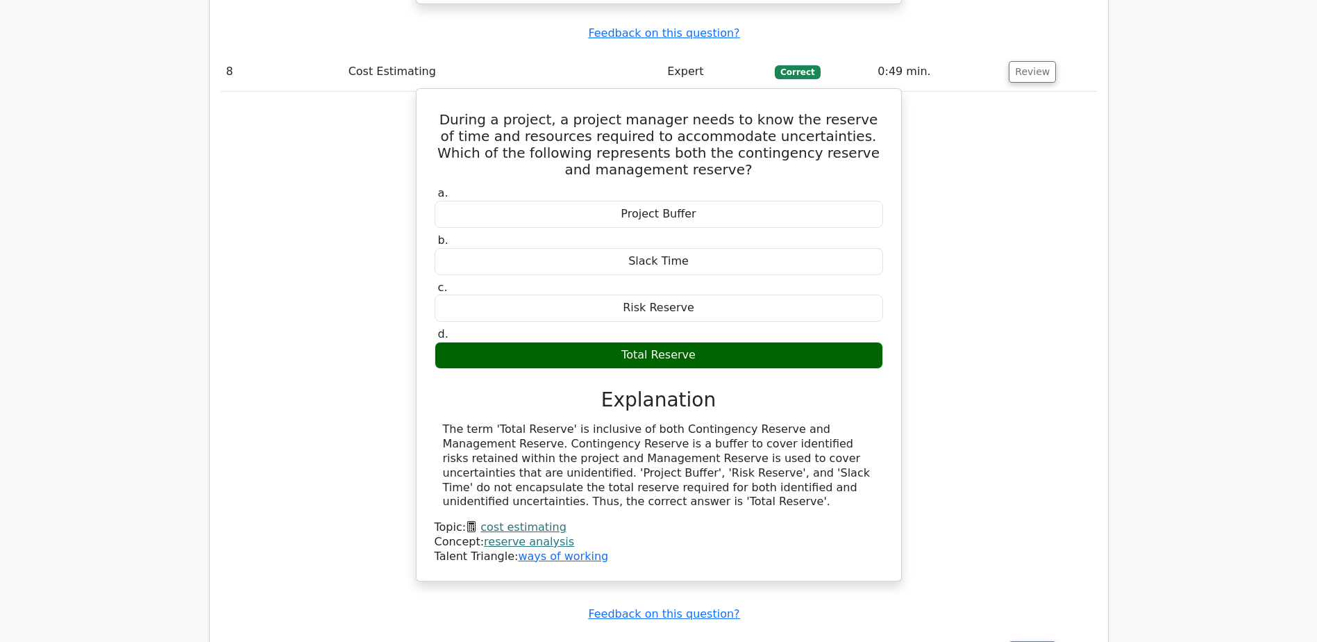
scroll to position [7708, 0]
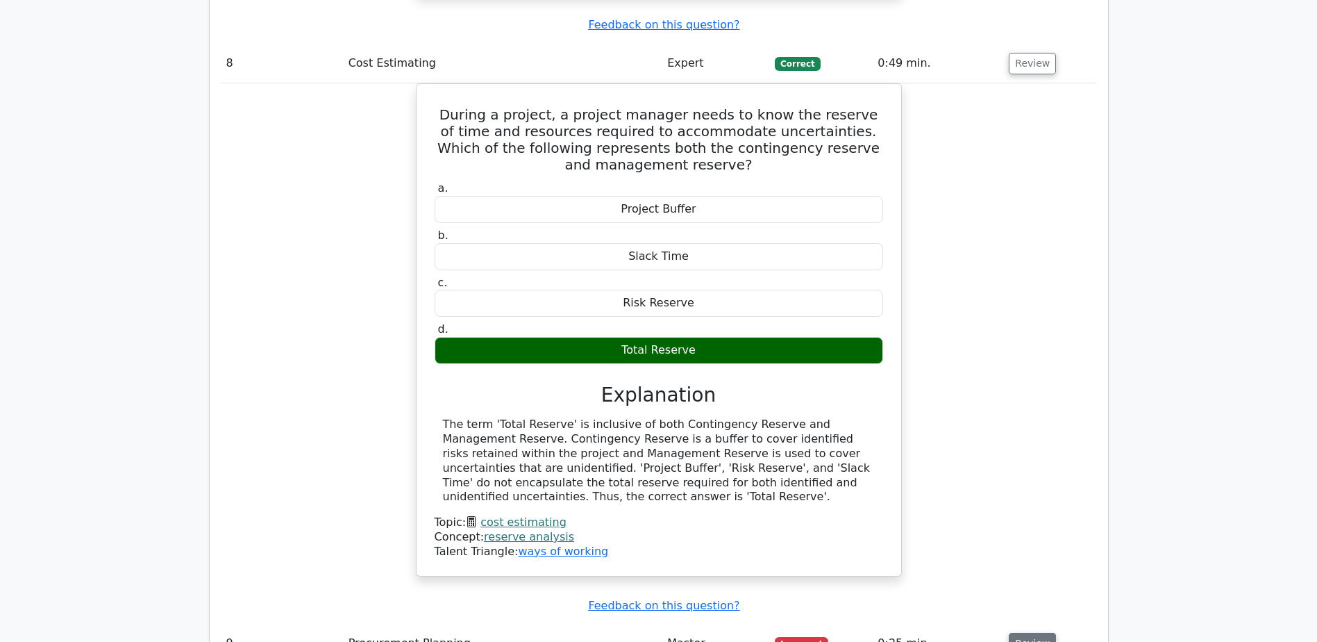
click at [1025, 633] on button "Review" at bounding box center [1032, 644] width 47 height 22
drag, startPoint x: 444, startPoint y: 283, endPoint x: 876, endPoint y: 278, distance: 432.0
copy h5 "What is the formula for calculating Expected Monetary Value (EMV)?"
drag, startPoint x: 587, startPoint y: 471, endPoint x: 748, endPoint y: 465, distance: 161.2
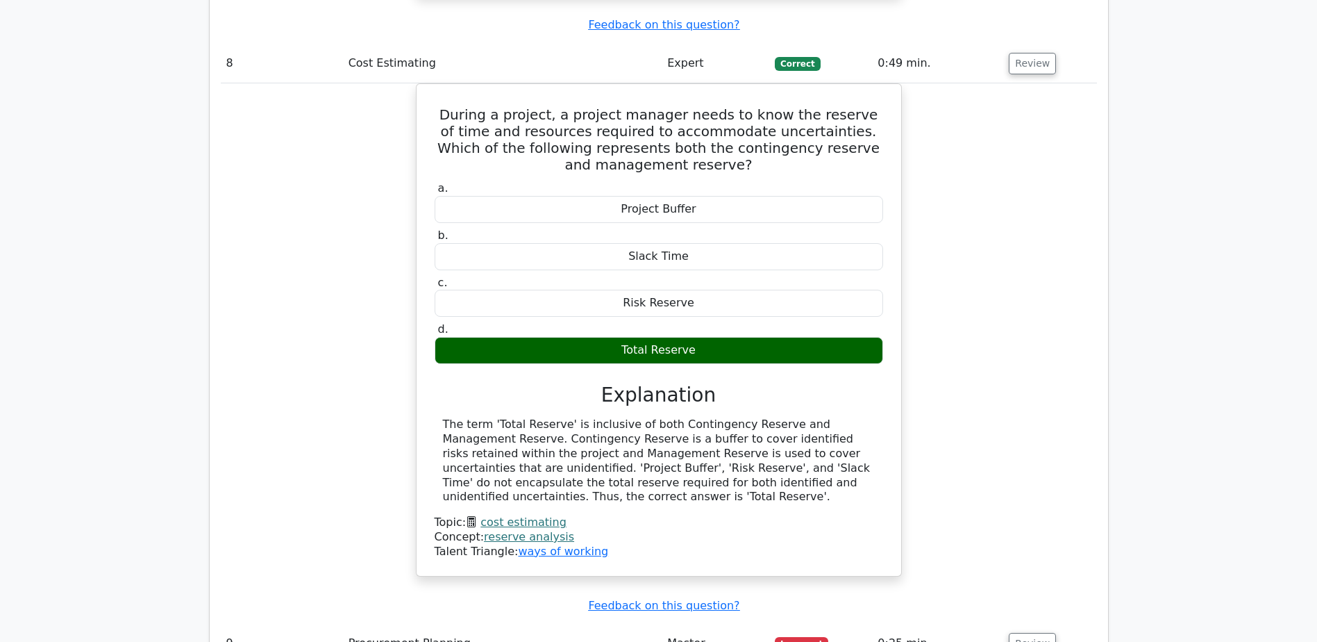
copy div "Probability x Impact"
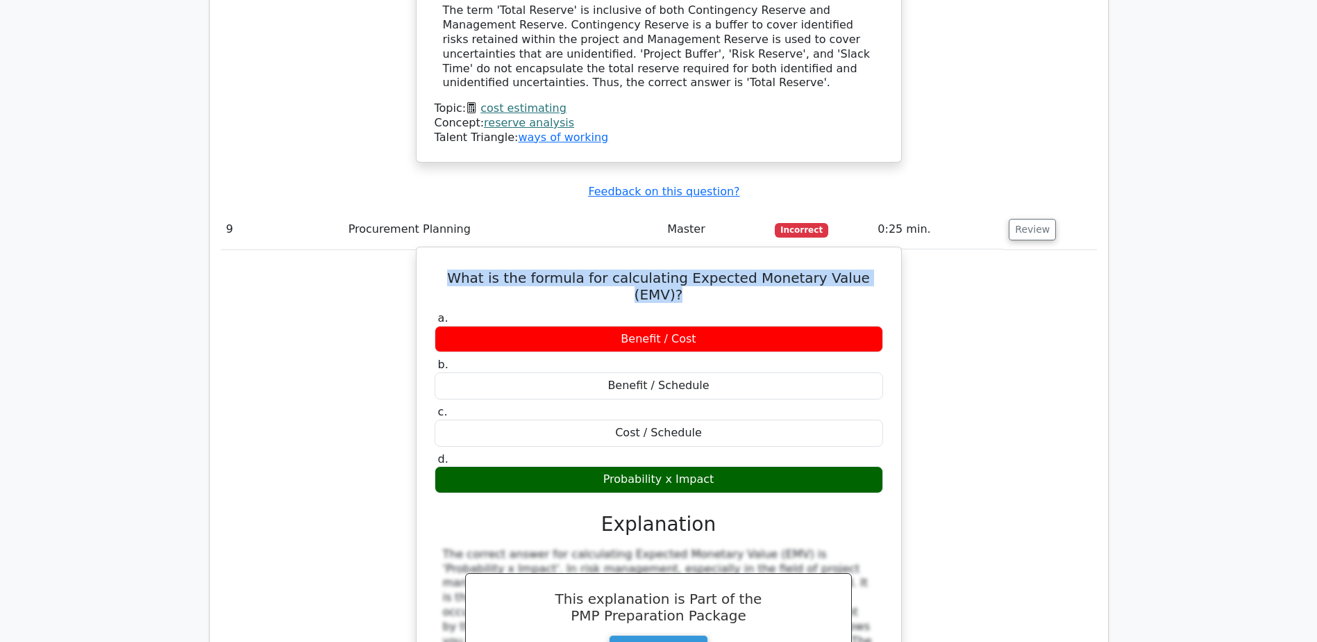
scroll to position [8124, 0]
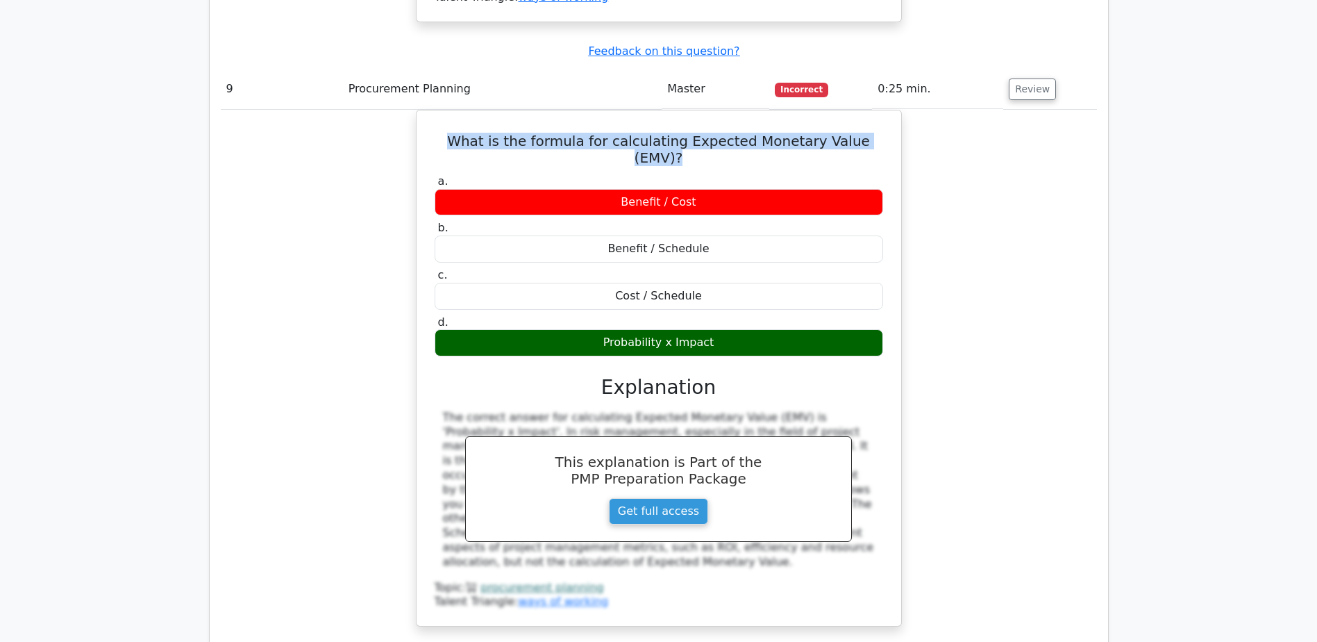
scroll to position [8263, 0]
